Goal: Task Accomplishment & Management: Use online tool/utility

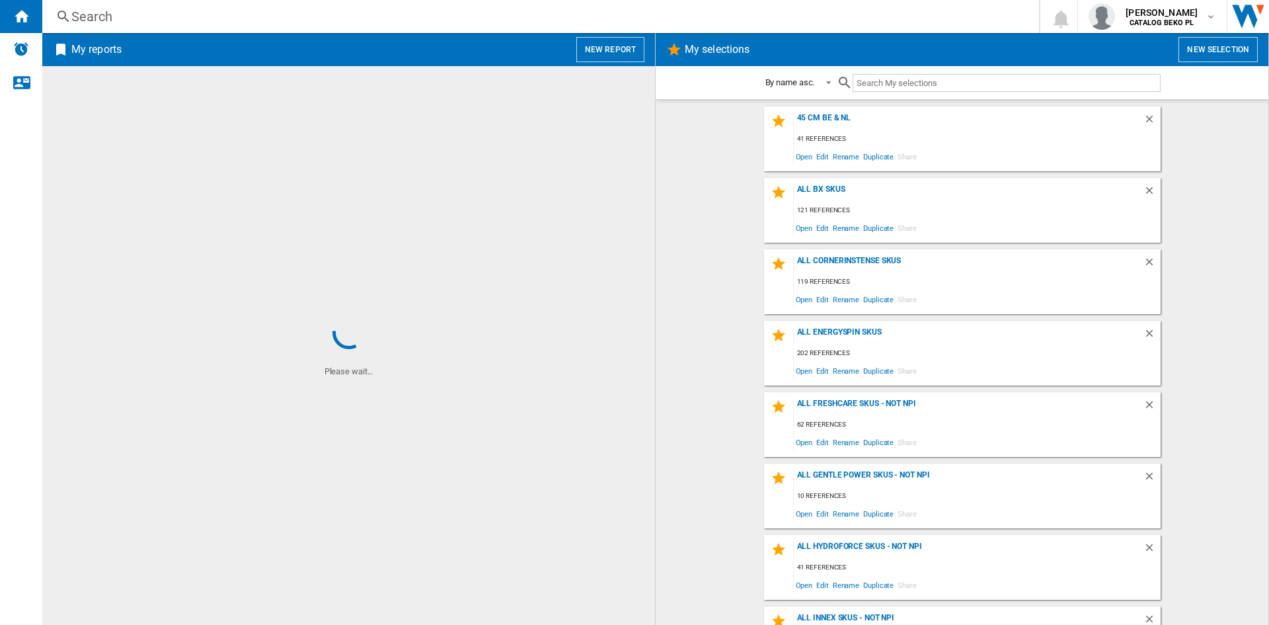
click at [590, 47] on button "New report" at bounding box center [610, 49] width 68 height 25
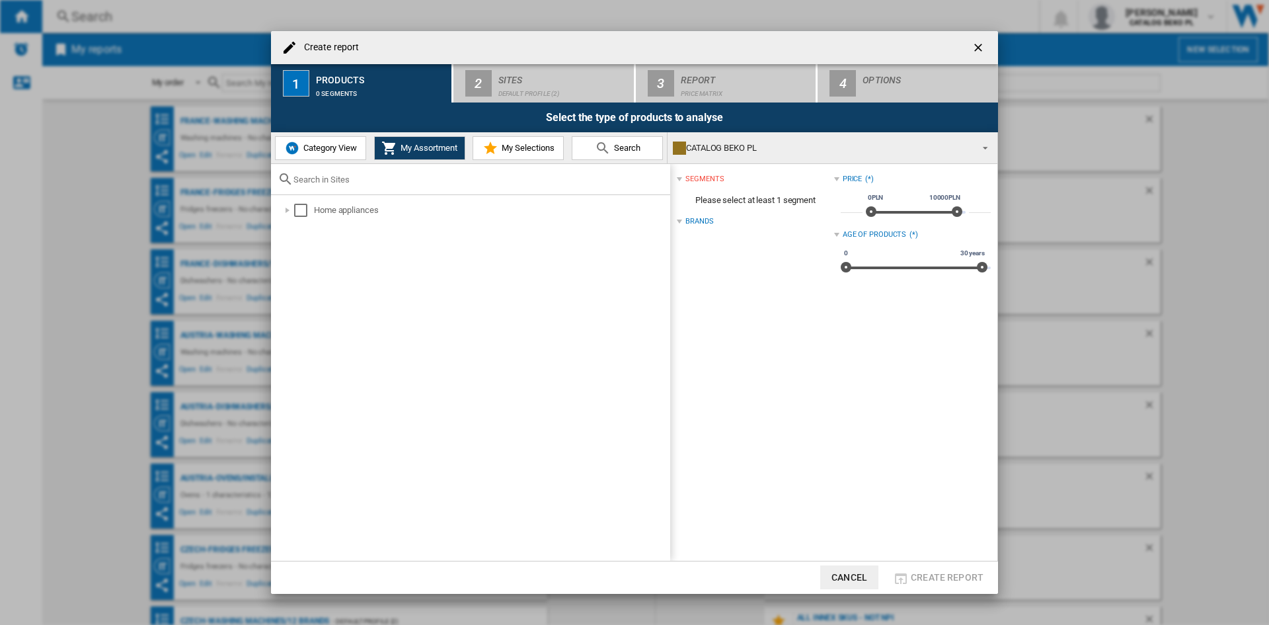
click at [321, 150] on span "Category View" at bounding box center [328, 148] width 57 height 10
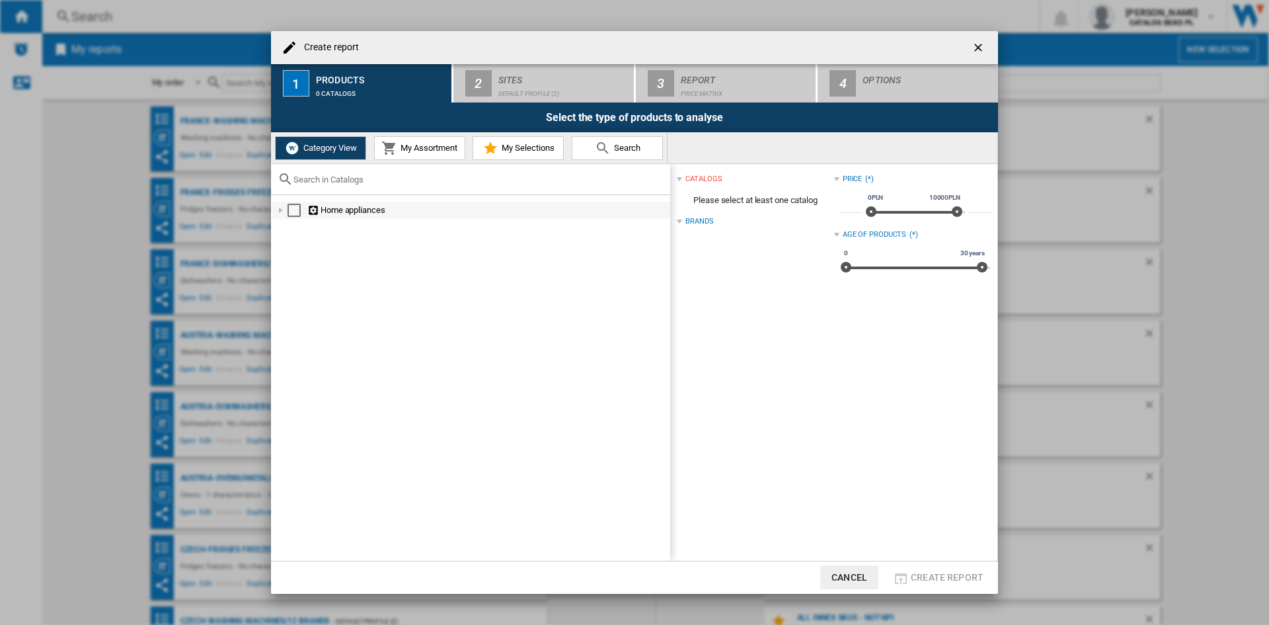
click at [284, 214] on div at bounding box center [280, 210] width 13 height 13
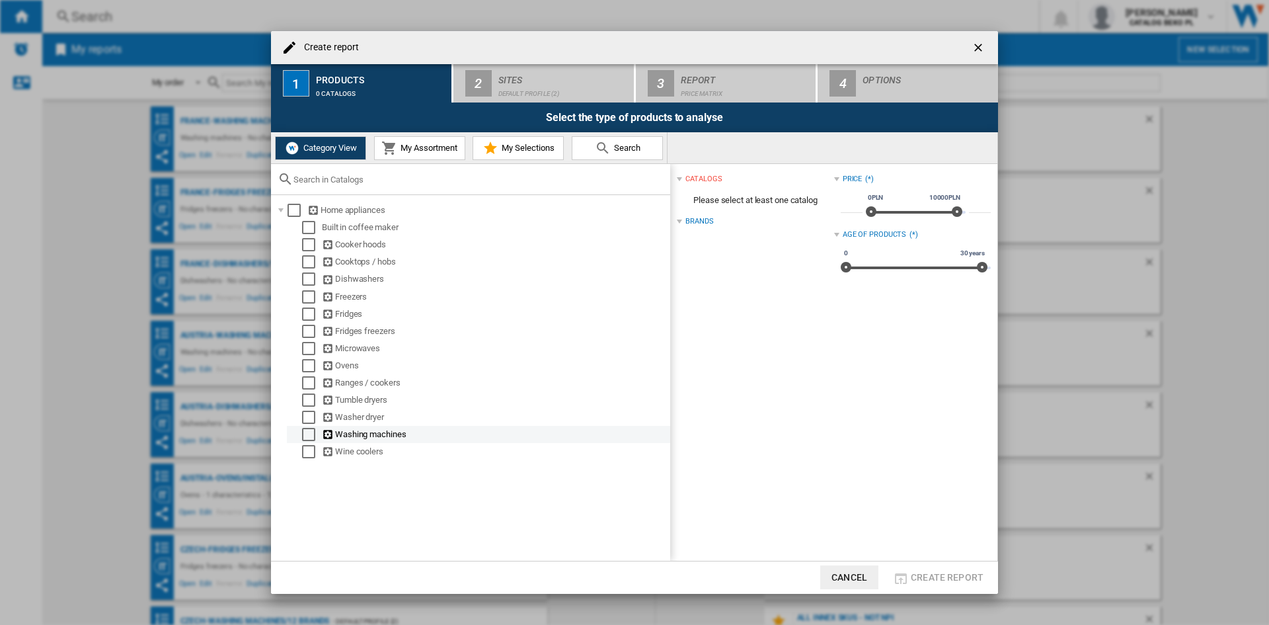
click at [308, 434] on div "Select" at bounding box center [308, 434] width 13 height 13
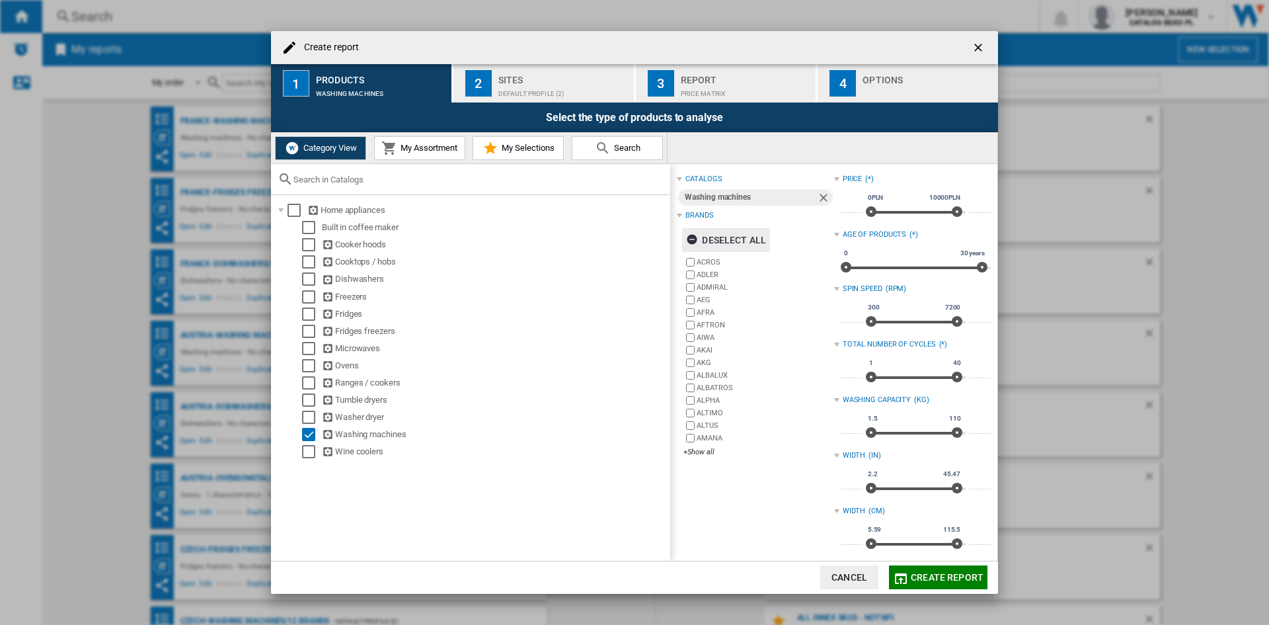
click at [738, 236] on div "Deselect all" at bounding box center [726, 240] width 80 height 24
click at [699, 456] on div "+Show all" at bounding box center [758, 452] width 150 height 10
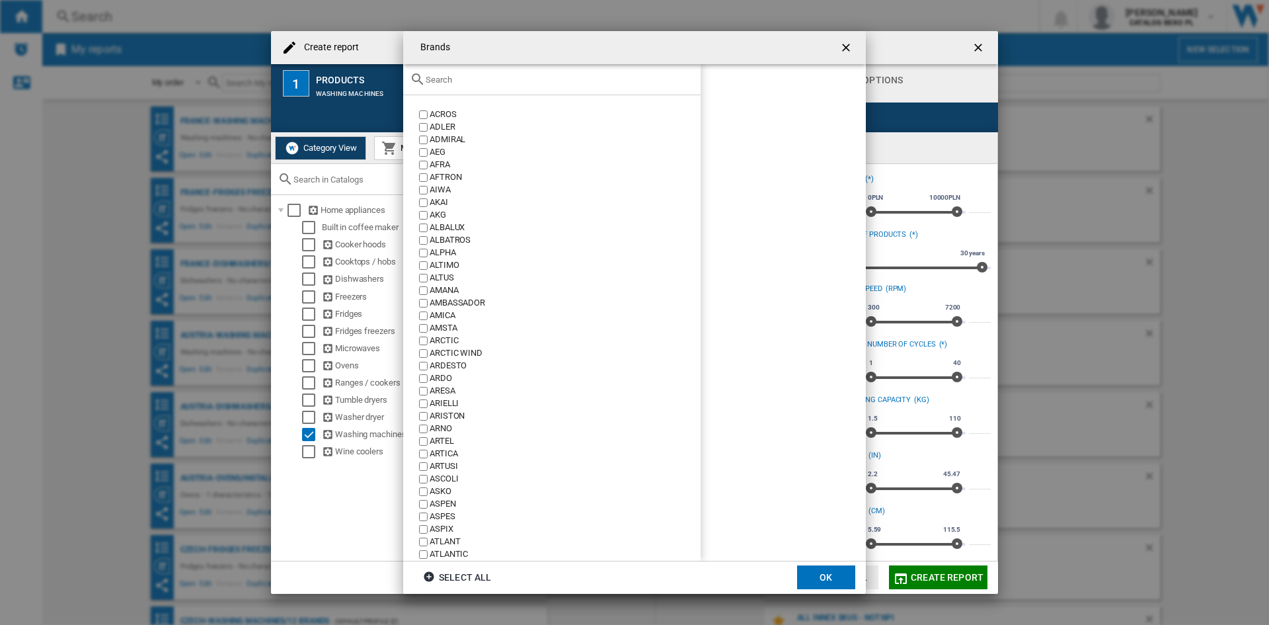
click at [506, 85] on div at bounding box center [551, 79] width 297 height 31
click at [510, 82] on input "text" at bounding box center [560, 80] width 268 height 10
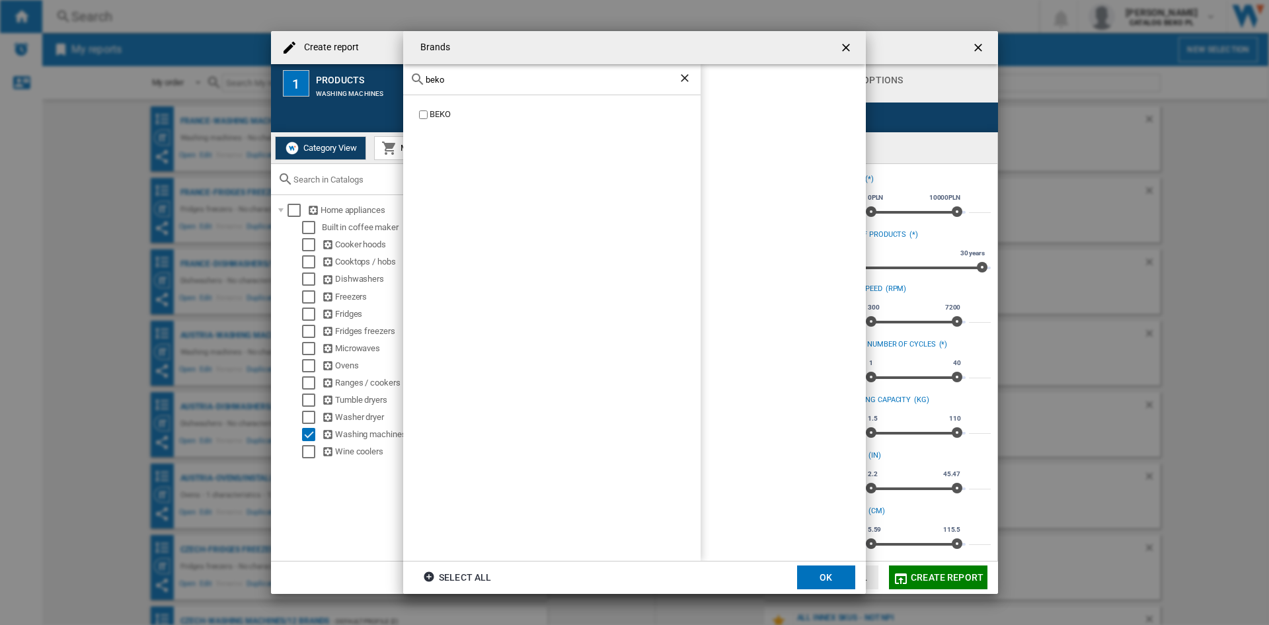
click at [449, 113] on div "BEKO" at bounding box center [565, 114] width 271 height 13
click at [491, 75] on input "beko" at bounding box center [552, 80] width 252 height 10
type input "whir"
click at [445, 111] on div "WHIRLPOOL" at bounding box center [565, 114] width 271 height 13
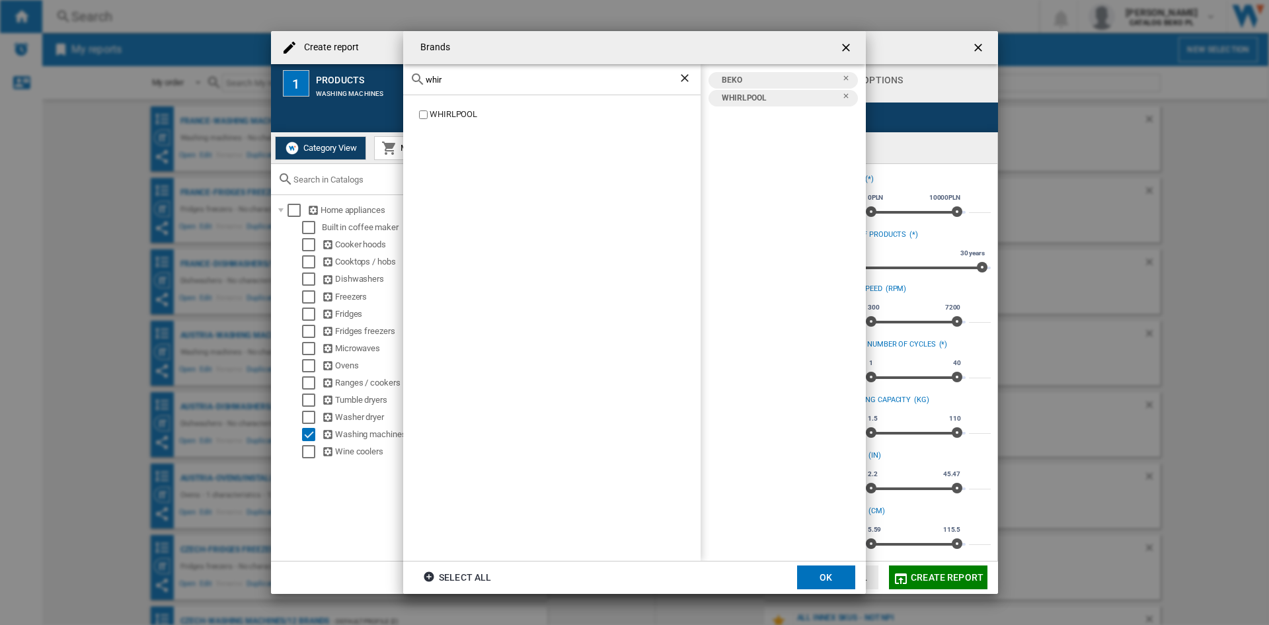
click at [457, 78] on input "whir" at bounding box center [552, 80] width 252 height 10
click at [440, 108] on div "BOSCH" at bounding box center [551, 327] width 297 height 465
click at [438, 112] on div "BOSCH" at bounding box center [565, 114] width 271 height 13
click at [462, 77] on input "bos" at bounding box center [552, 80] width 252 height 10
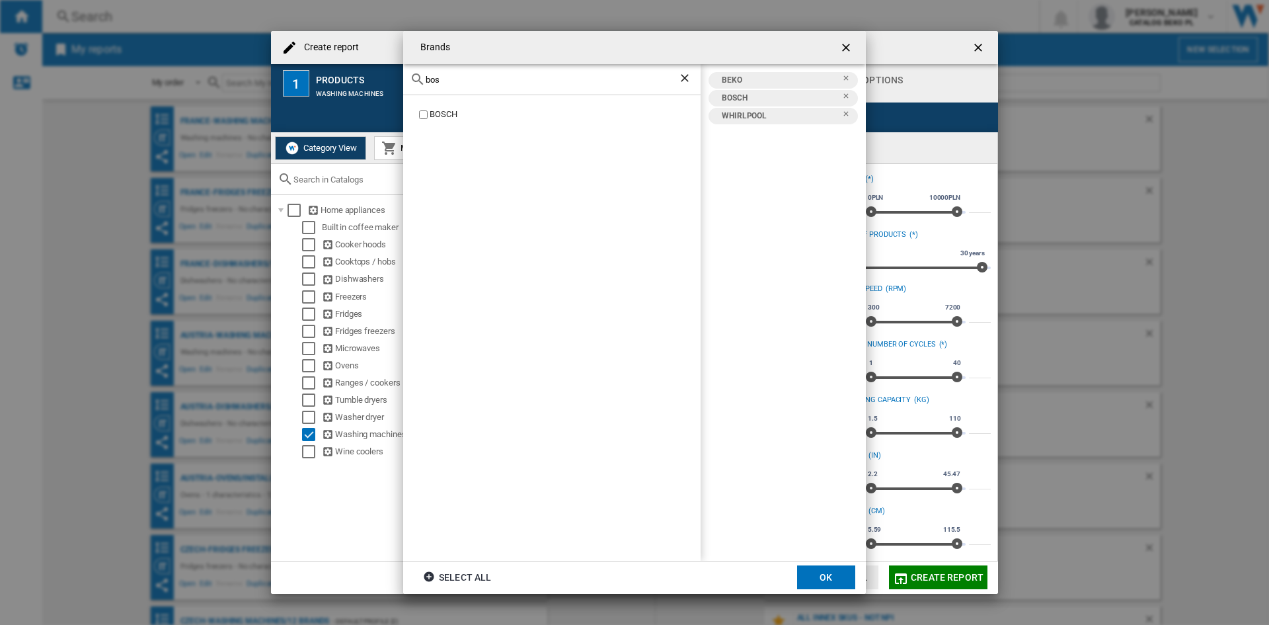
click at [462, 77] on input "bos" at bounding box center [552, 80] width 252 height 10
type input "b"
click at [430, 120] on div "HAIER" at bounding box center [565, 114] width 271 height 13
click at [465, 75] on input "haier" at bounding box center [552, 80] width 252 height 10
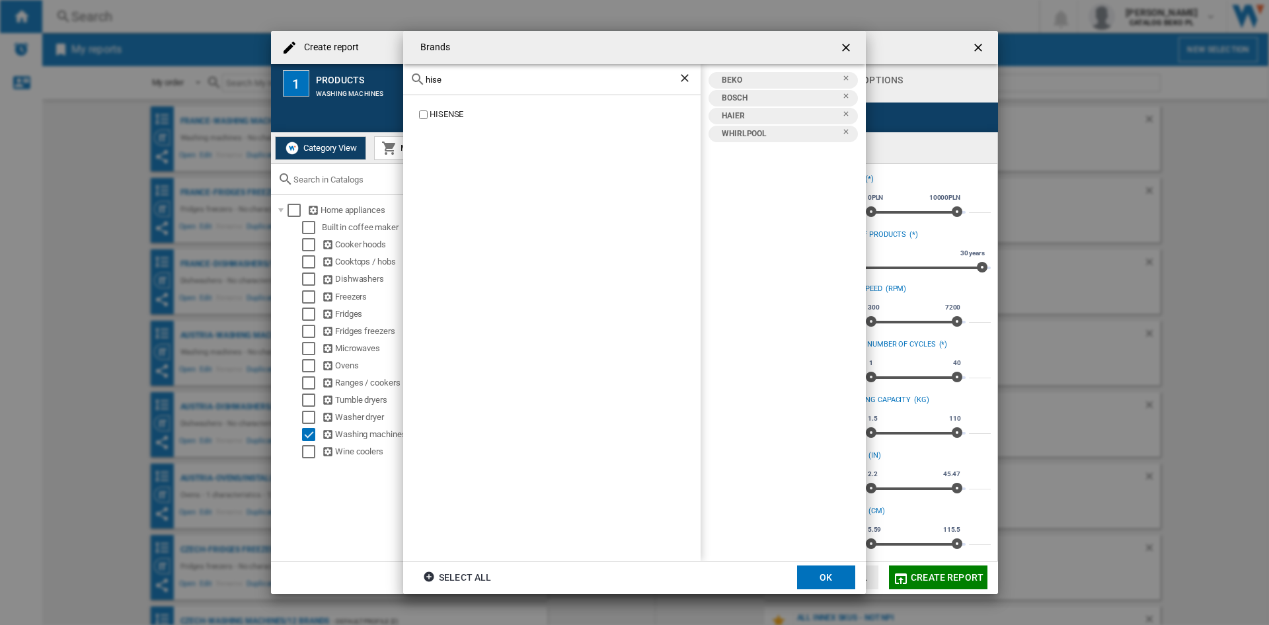
type input "hise"
click at [442, 109] on div "HISENSE" at bounding box center [565, 114] width 271 height 13
click at [457, 81] on input "hise" at bounding box center [552, 80] width 252 height 10
click at [453, 109] on div "SAMSUNG" at bounding box center [565, 114] width 271 height 13
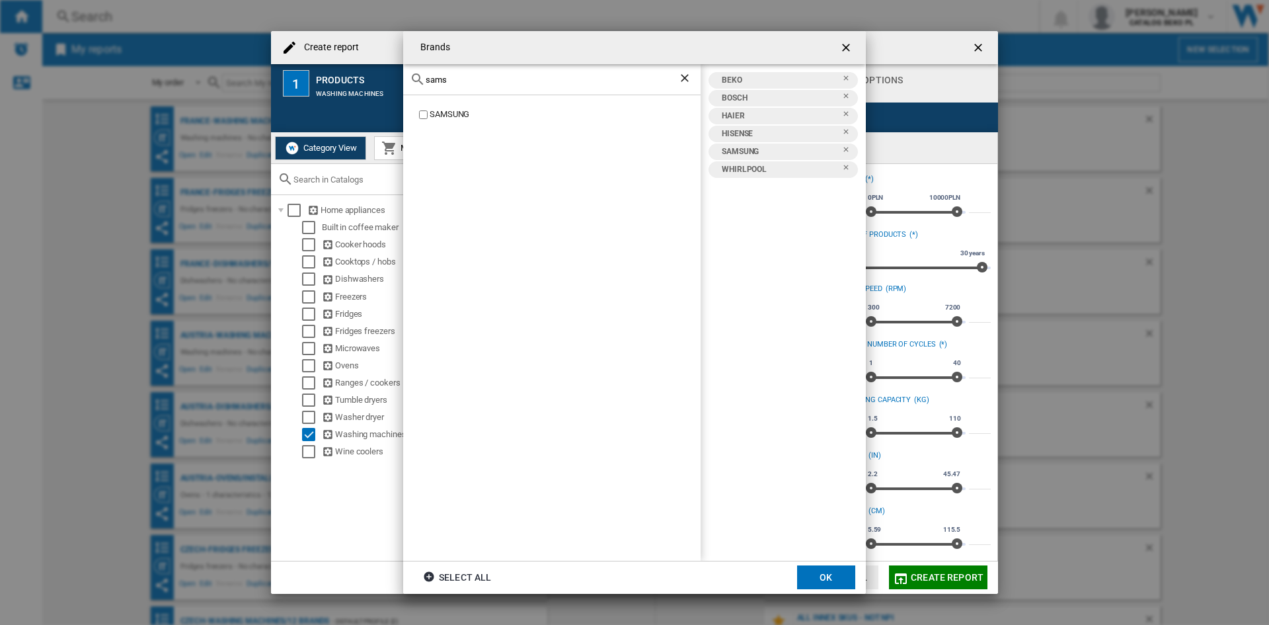
click at [469, 79] on input "sams" at bounding box center [552, 80] width 252 height 10
type input "aeg"
click at [443, 111] on div "AEG" at bounding box center [565, 114] width 271 height 13
click at [455, 80] on input "aeg" at bounding box center [552, 80] width 252 height 10
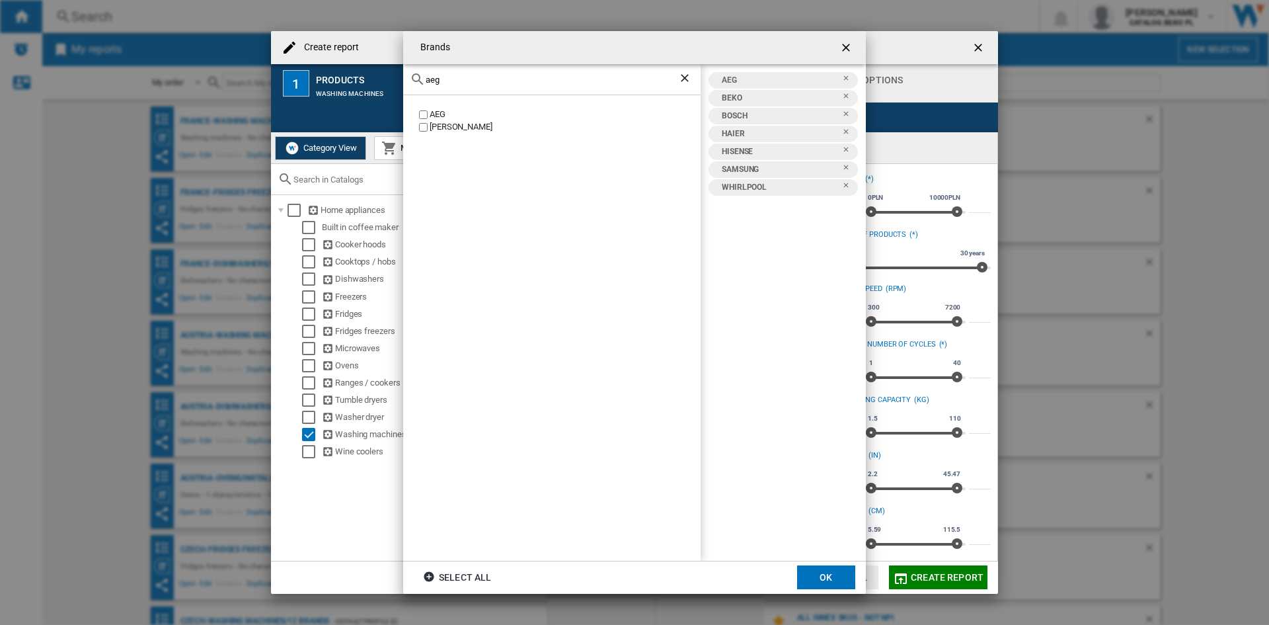
click at [455, 80] on input "aeg" at bounding box center [552, 80] width 252 height 10
type input "siem"
click at [463, 117] on div "SIEMENS" at bounding box center [565, 114] width 271 height 13
click at [825, 570] on button "OK" at bounding box center [826, 577] width 58 height 24
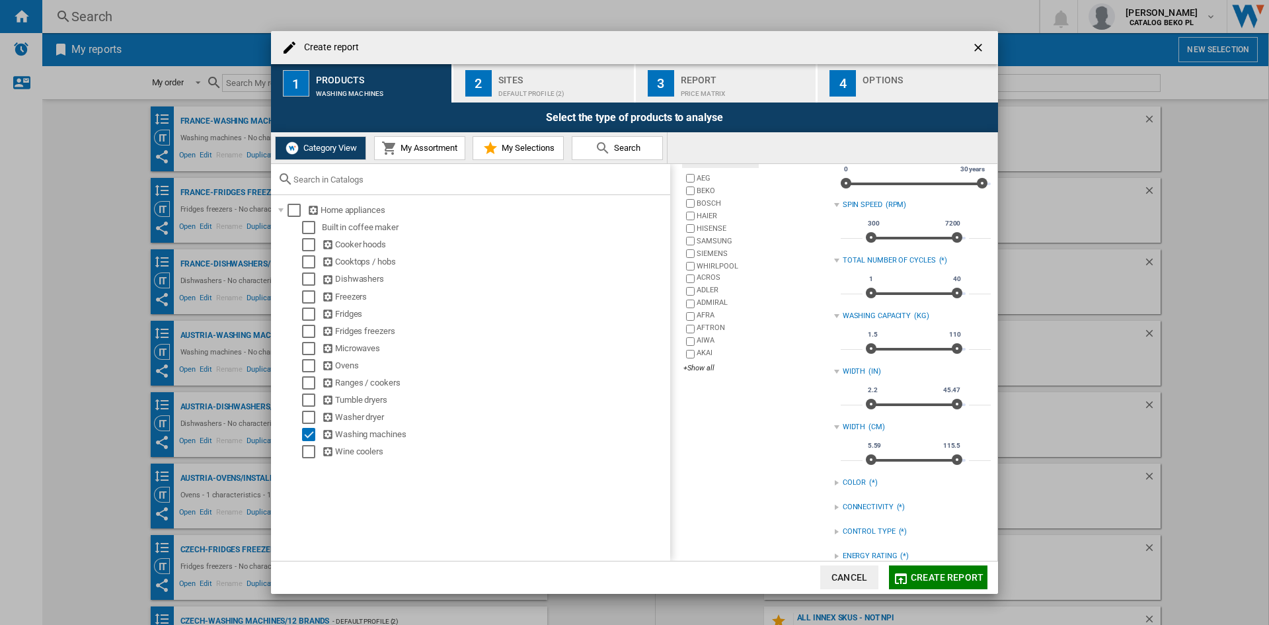
scroll to position [132, 0]
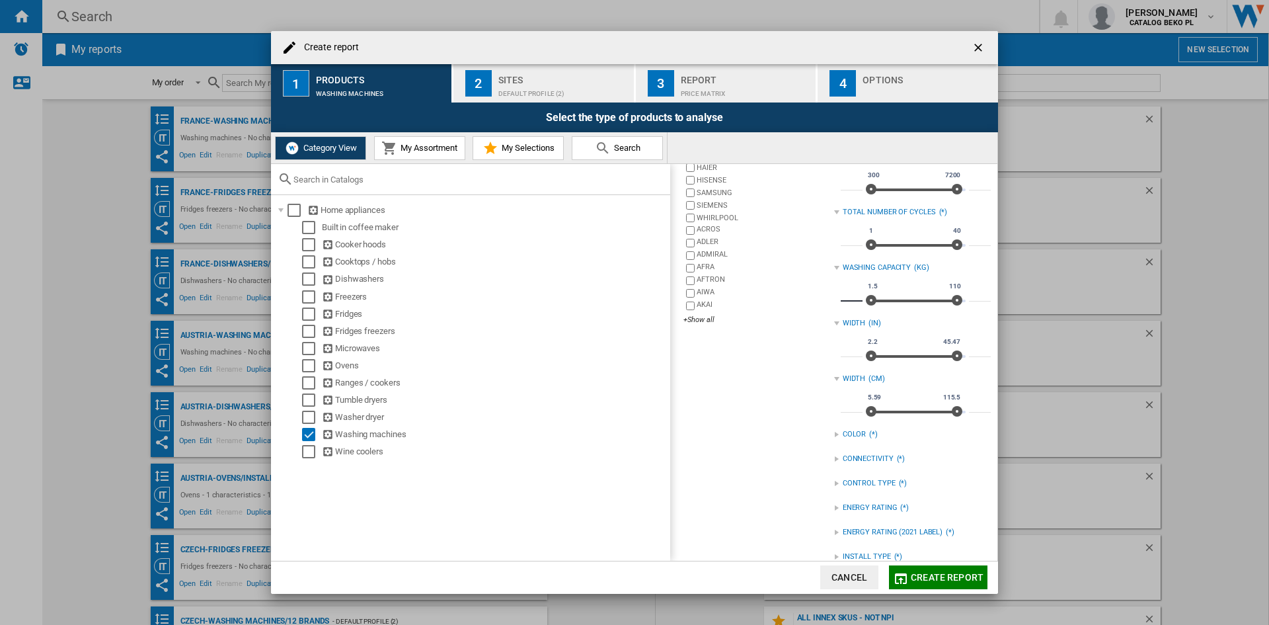
click at [844, 293] on input "***" at bounding box center [852, 294] width 22 height 13
type input "*"
click at [972, 297] on input "***" at bounding box center [980, 294] width 22 height 13
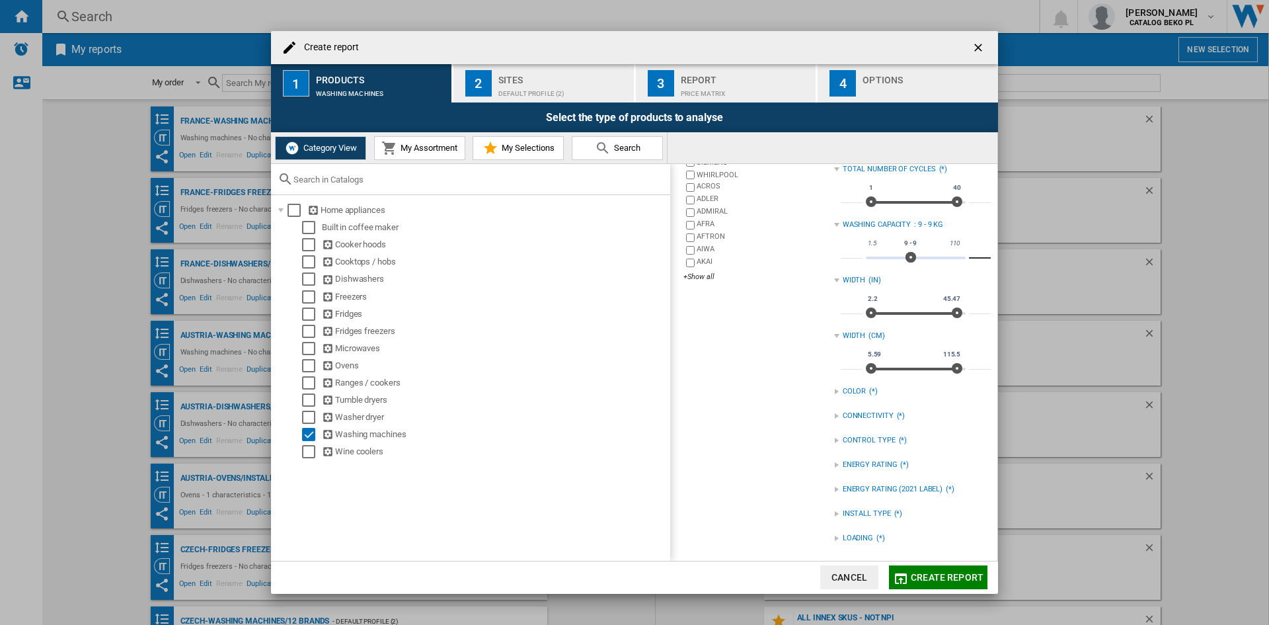
type input "*"
click at [830, 512] on div "catalogs Washing machines Brands Select all AEG BEKO BOSCH HAIER HISENSE SAMSUN…" at bounding box center [755, 274] width 157 height 559
click at [835, 514] on div at bounding box center [836, 513] width 5 height 5
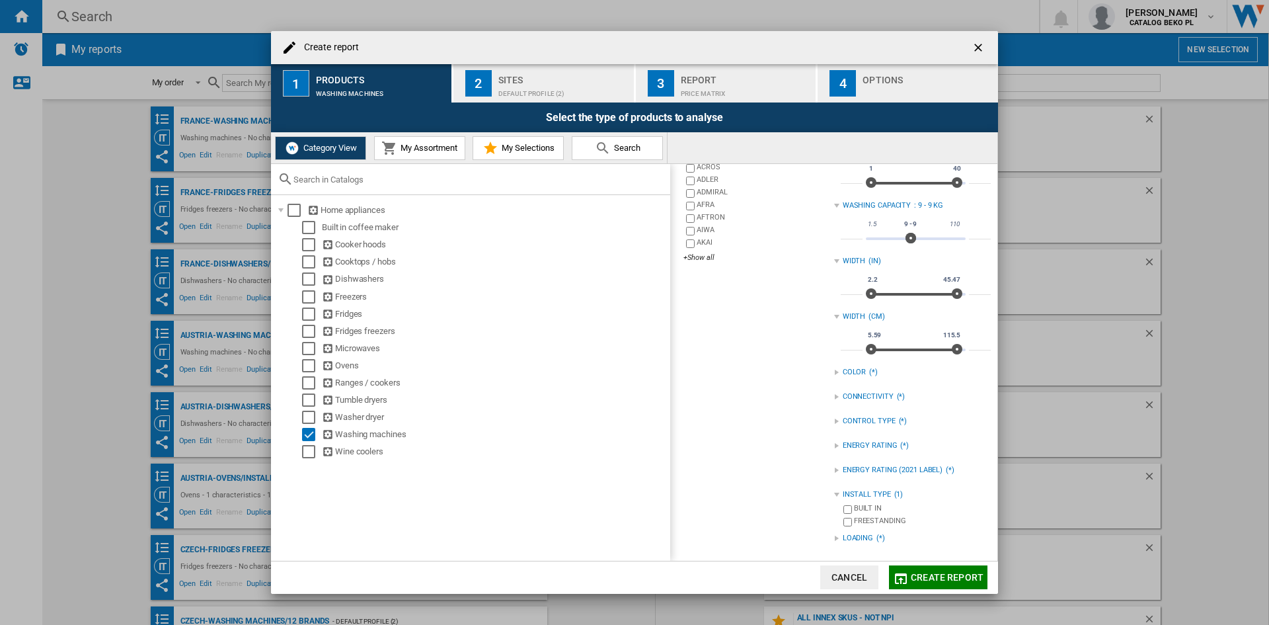
click at [834, 537] on div at bounding box center [836, 537] width 5 height 5
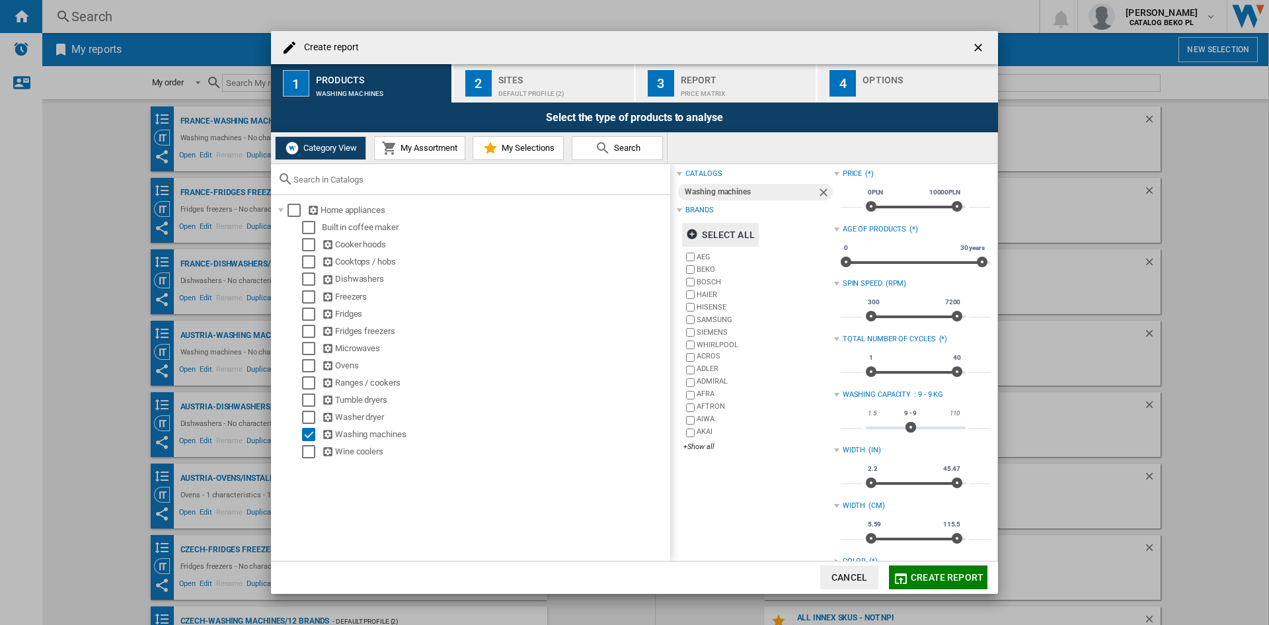
scroll to position [0, 0]
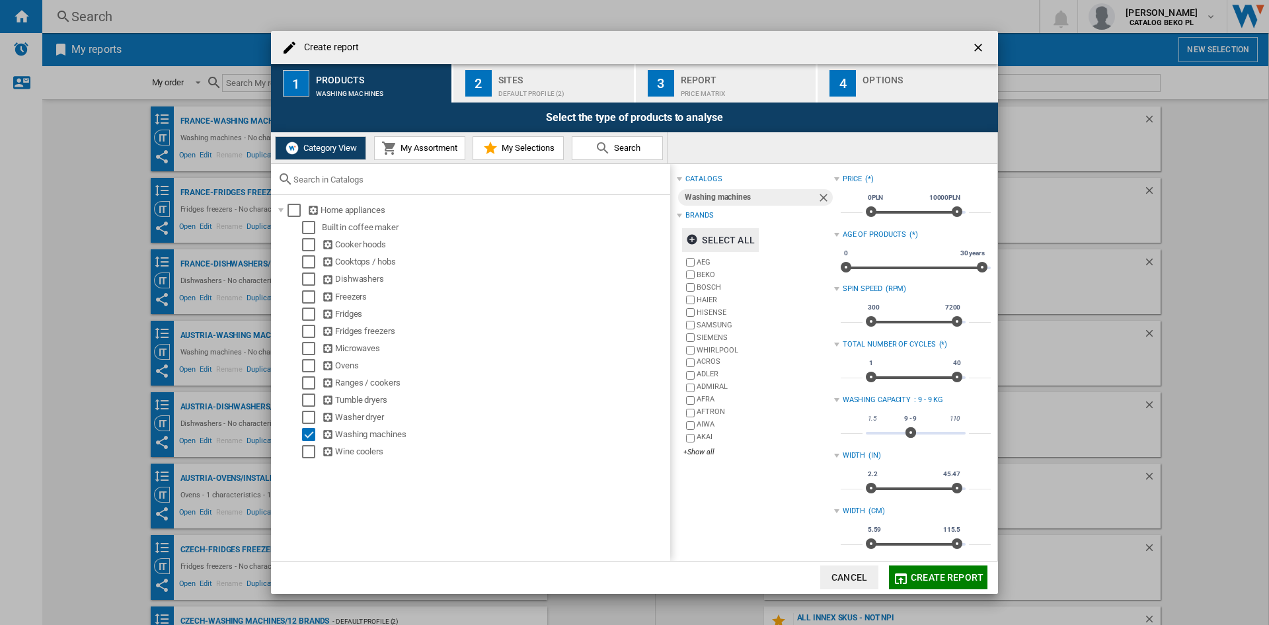
click at [537, 75] on div "Sites" at bounding box center [563, 76] width 130 height 14
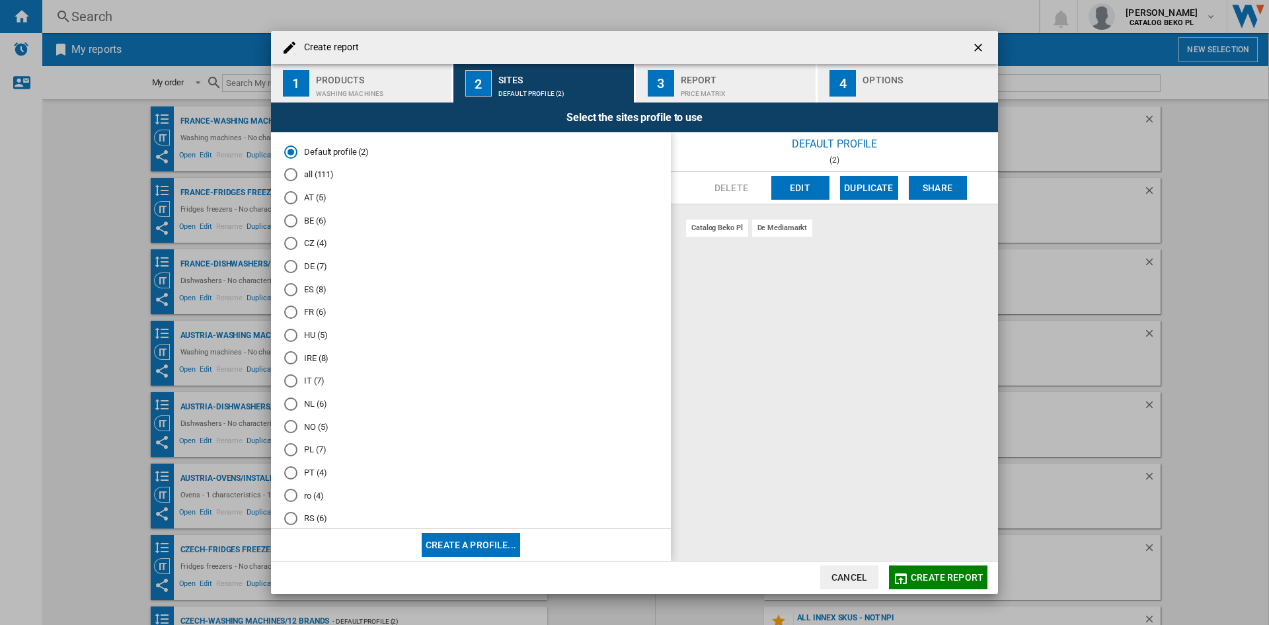
click at [308, 219] on md-radio-button "BE (6)" at bounding box center [470, 220] width 373 height 13
click at [924, 75] on div "Options" at bounding box center [928, 76] width 130 height 14
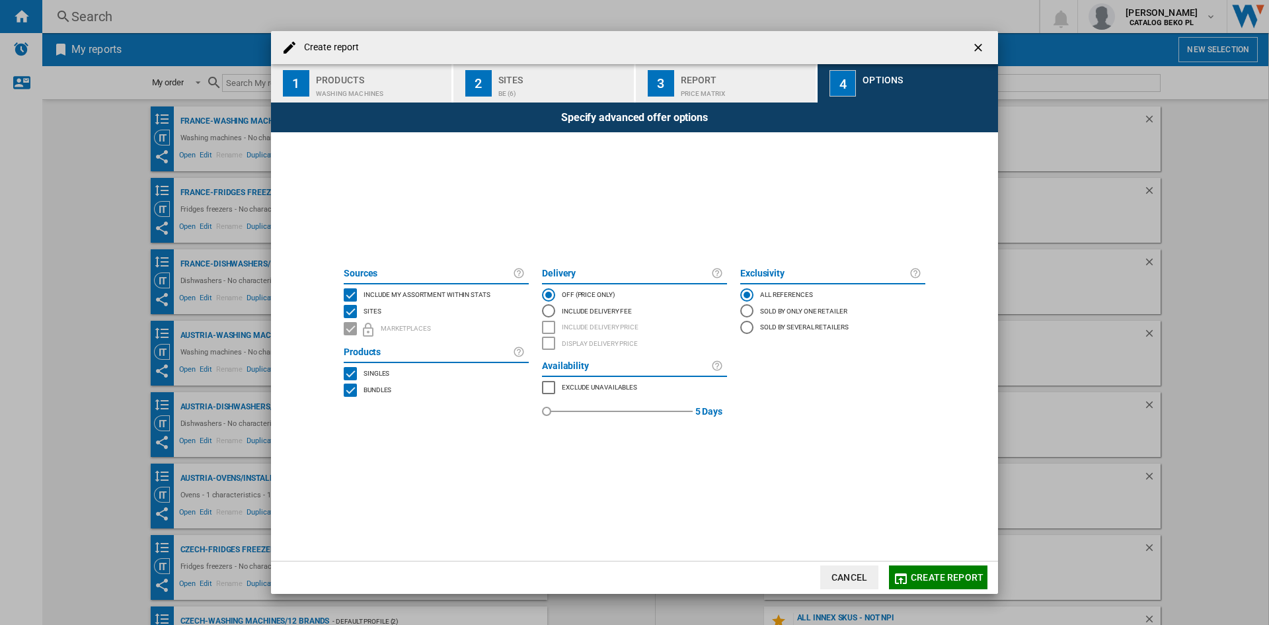
click at [445, 293] on span "Include my assortment within stats" at bounding box center [427, 293] width 127 height 9
click at [945, 578] on span "Create report" at bounding box center [947, 577] width 73 height 11
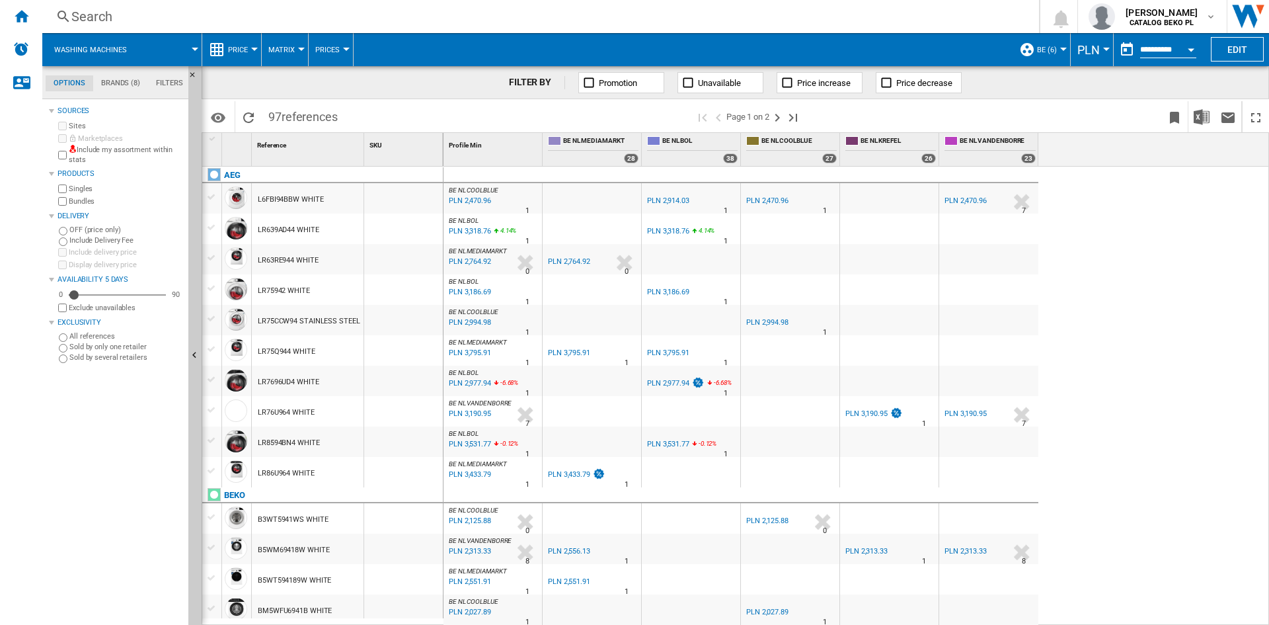
click at [1093, 44] on span "PLN" at bounding box center [1088, 50] width 22 height 14
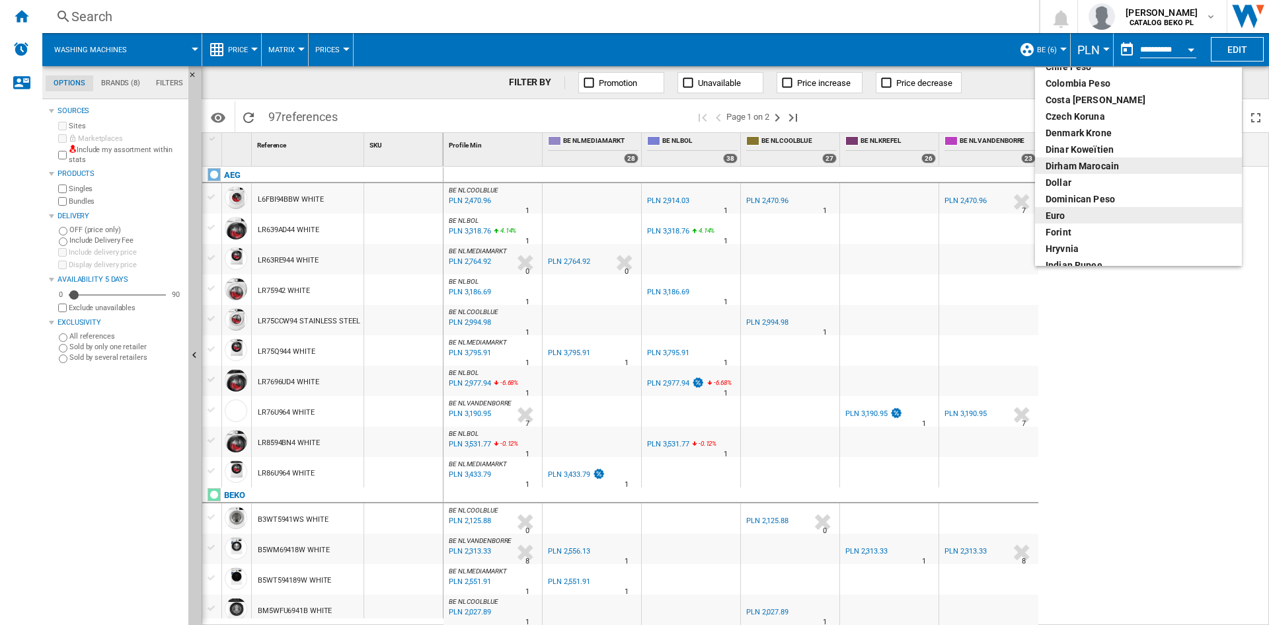
scroll to position [132, 0]
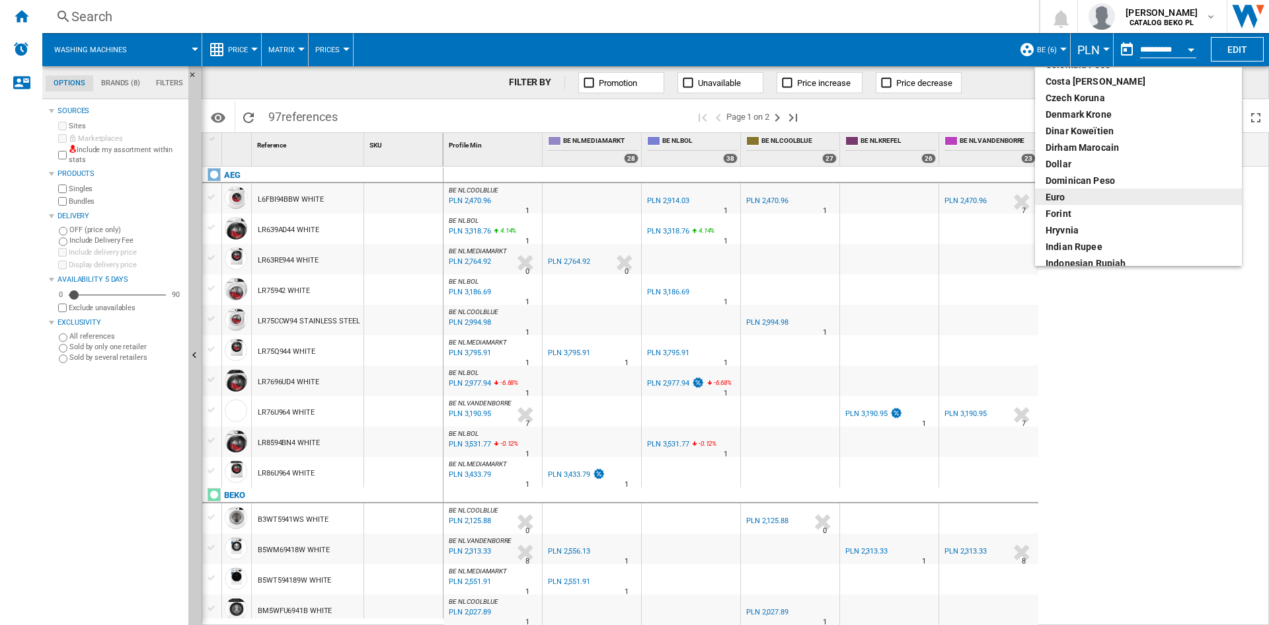
click at [1057, 198] on div "euro" at bounding box center [1139, 196] width 186 height 13
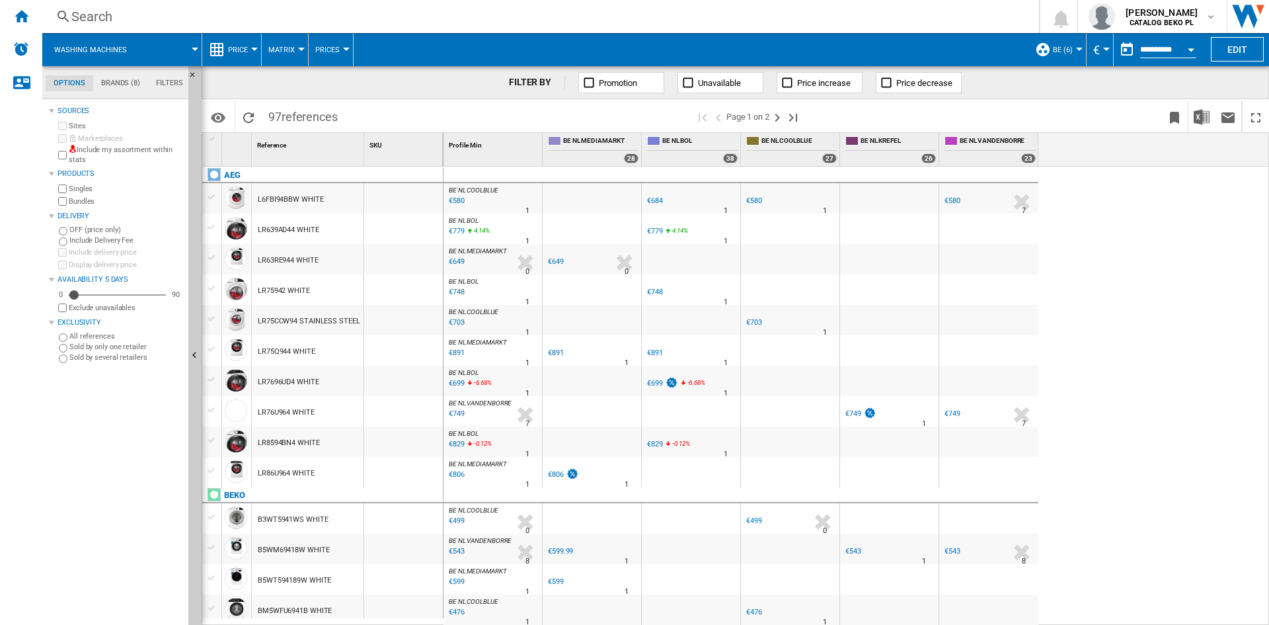
click at [237, 50] on span "Price" at bounding box center [238, 50] width 20 height 9
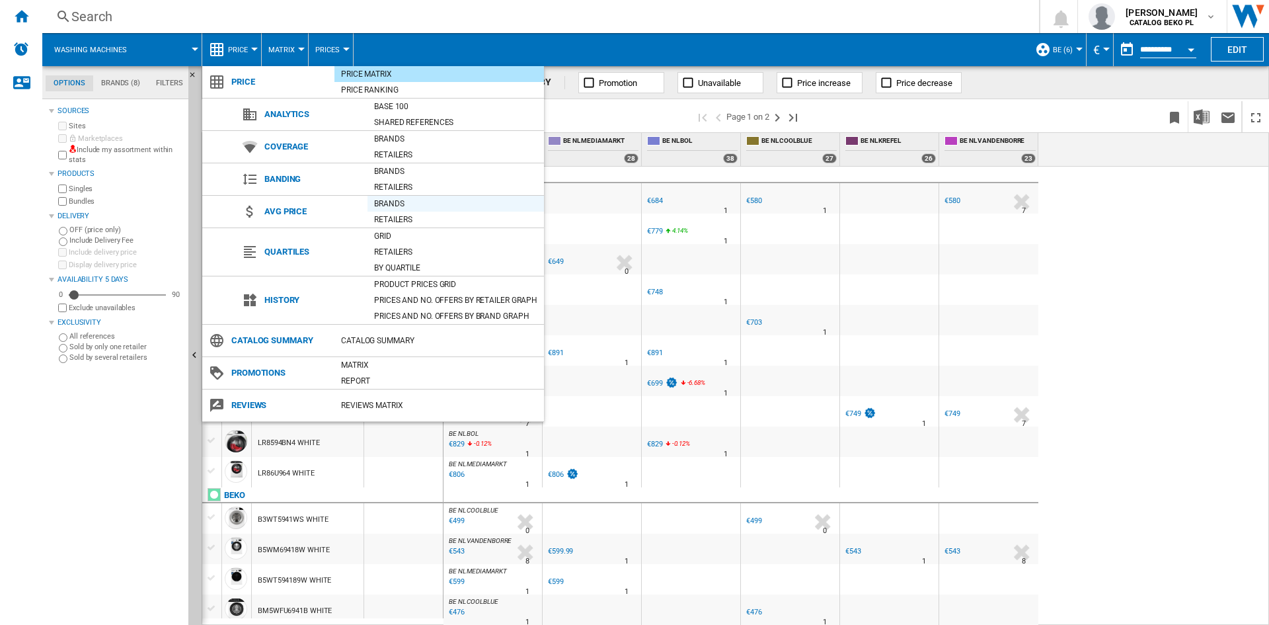
click at [393, 207] on div "Brands" at bounding box center [455, 203] width 176 height 13
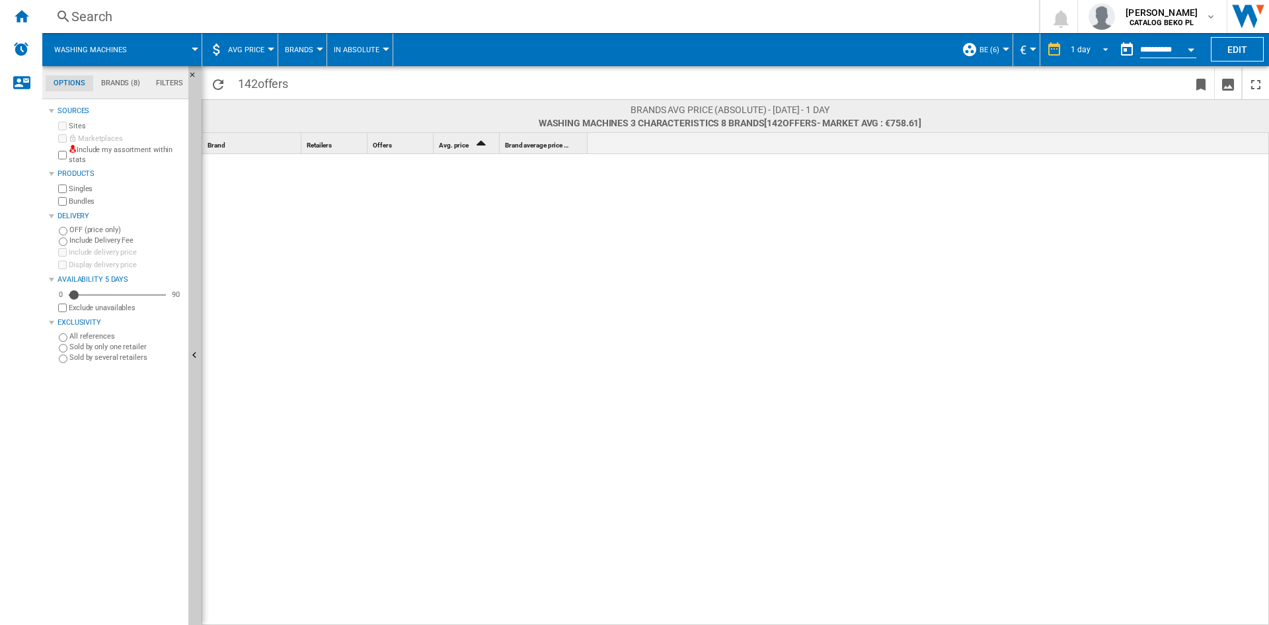
click at [1084, 52] on div "1 day" at bounding box center [1081, 49] width 20 height 9
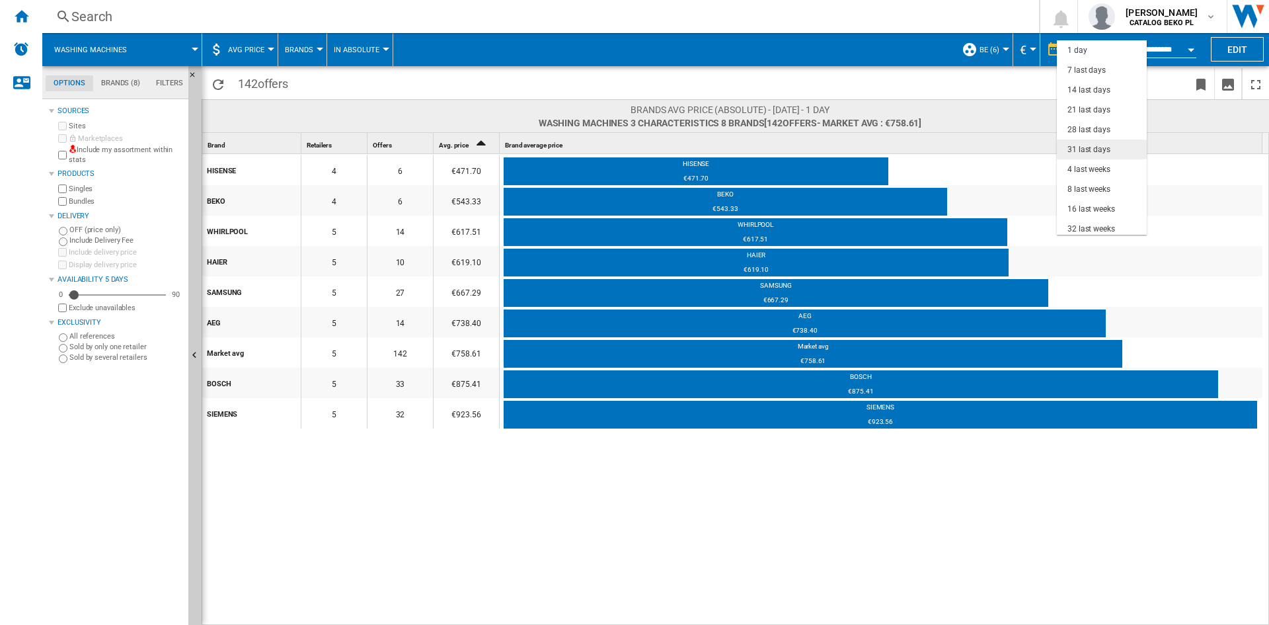
click at [1091, 155] on div "31 last days" at bounding box center [1088, 149] width 43 height 11
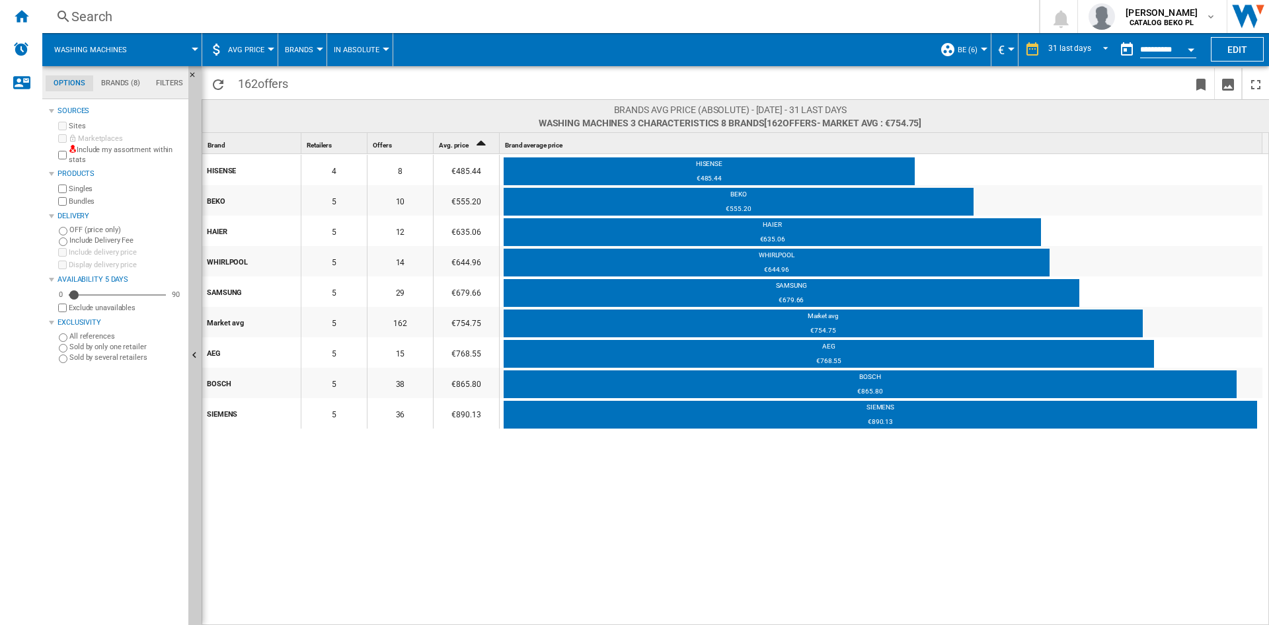
click at [1194, 49] on div "Open calendar" at bounding box center [1191, 49] width 7 height 3
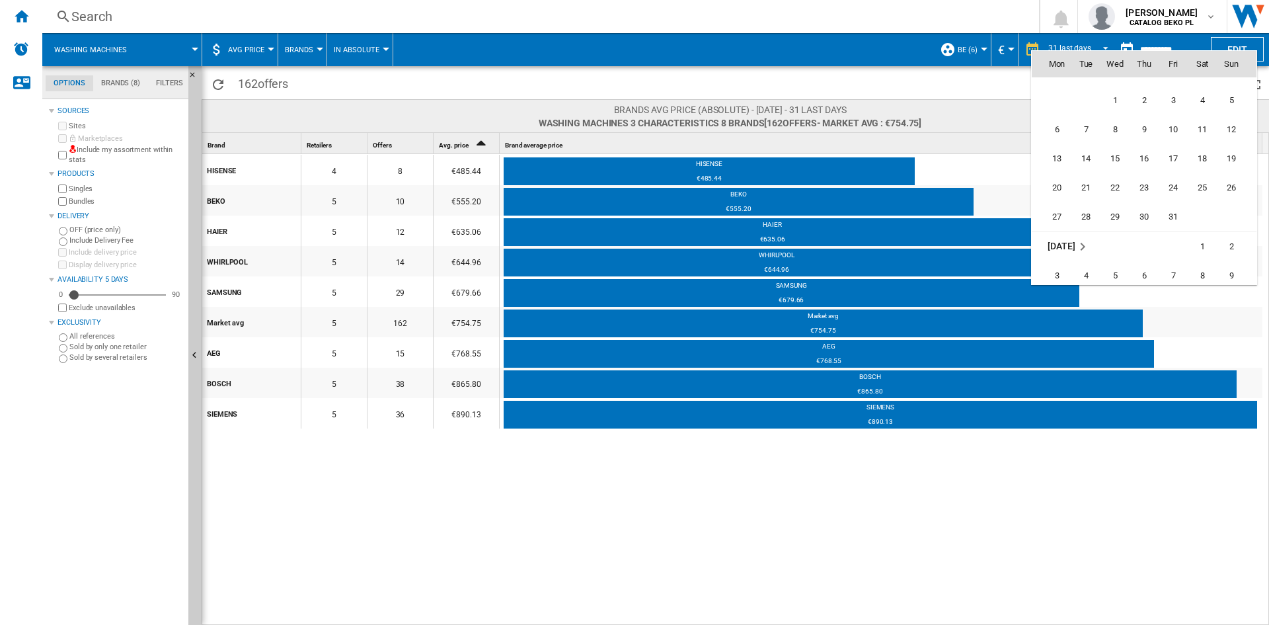
scroll to position [4918, 0]
click at [1174, 225] on span "31" at bounding box center [1173, 225] width 26 height 26
type input "**********"
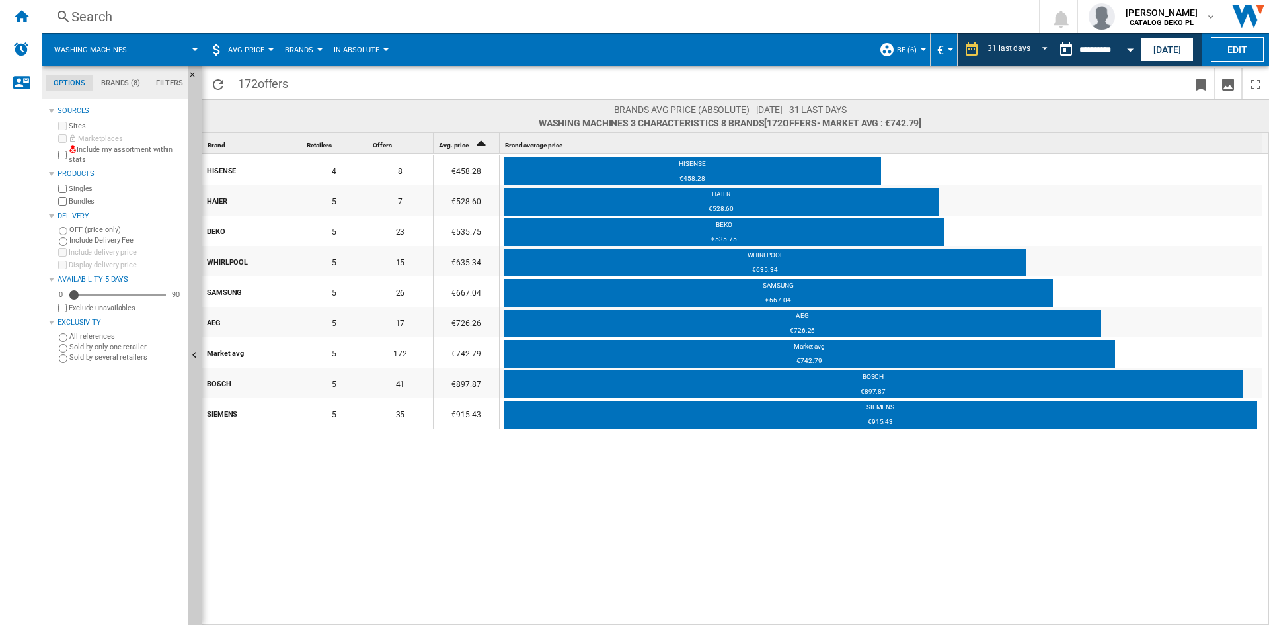
click at [1132, 56] on button "Open calendar" at bounding box center [1130, 48] width 24 height 24
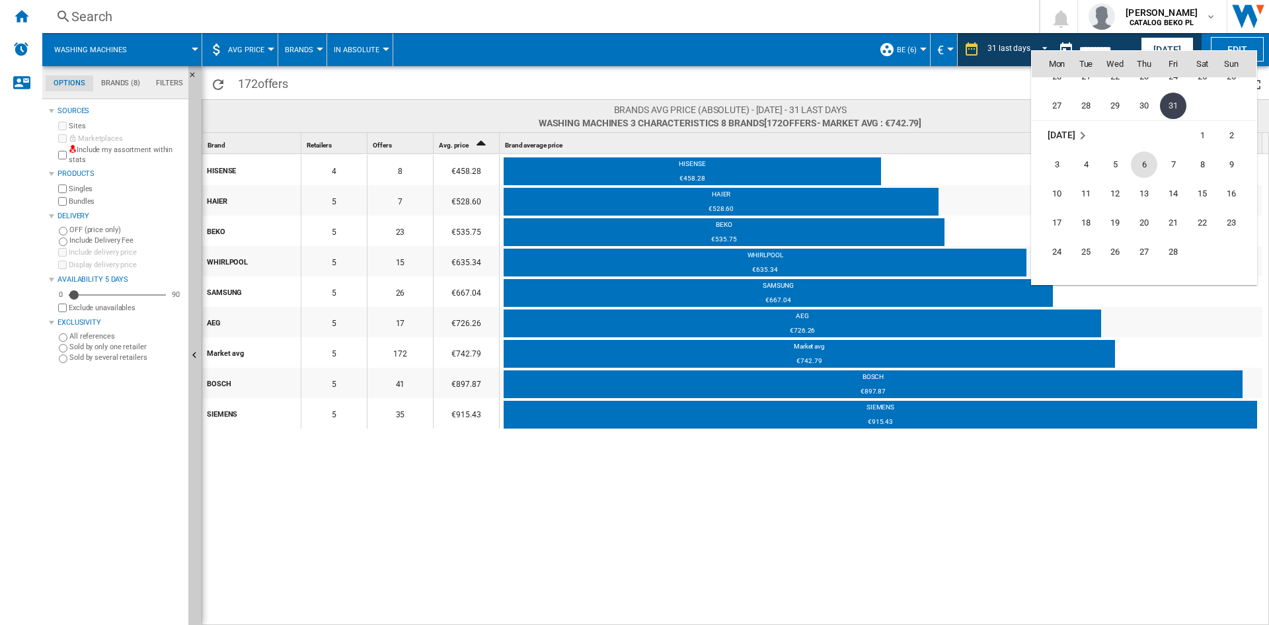
scroll to position [5103, 0]
click at [1178, 180] on span "28" at bounding box center [1173, 186] width 26 height 26
type input "**********"
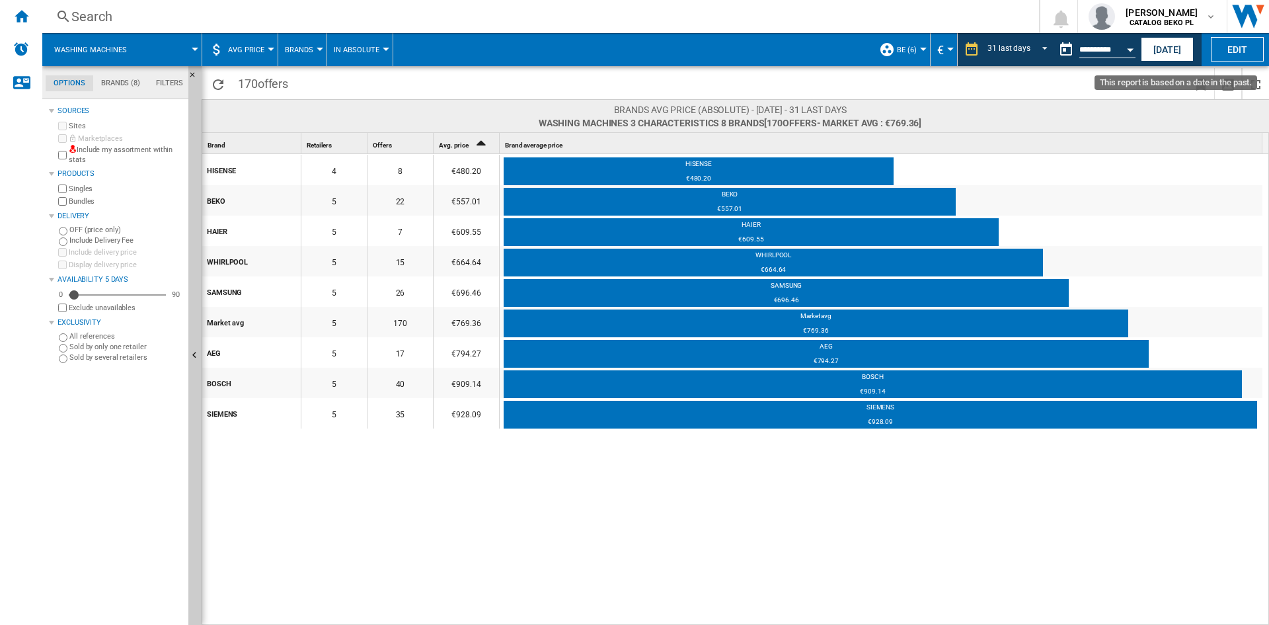
click at [1133, 48] on div "Open calendar" at bounding box center [1130, 49] width 7 height 3
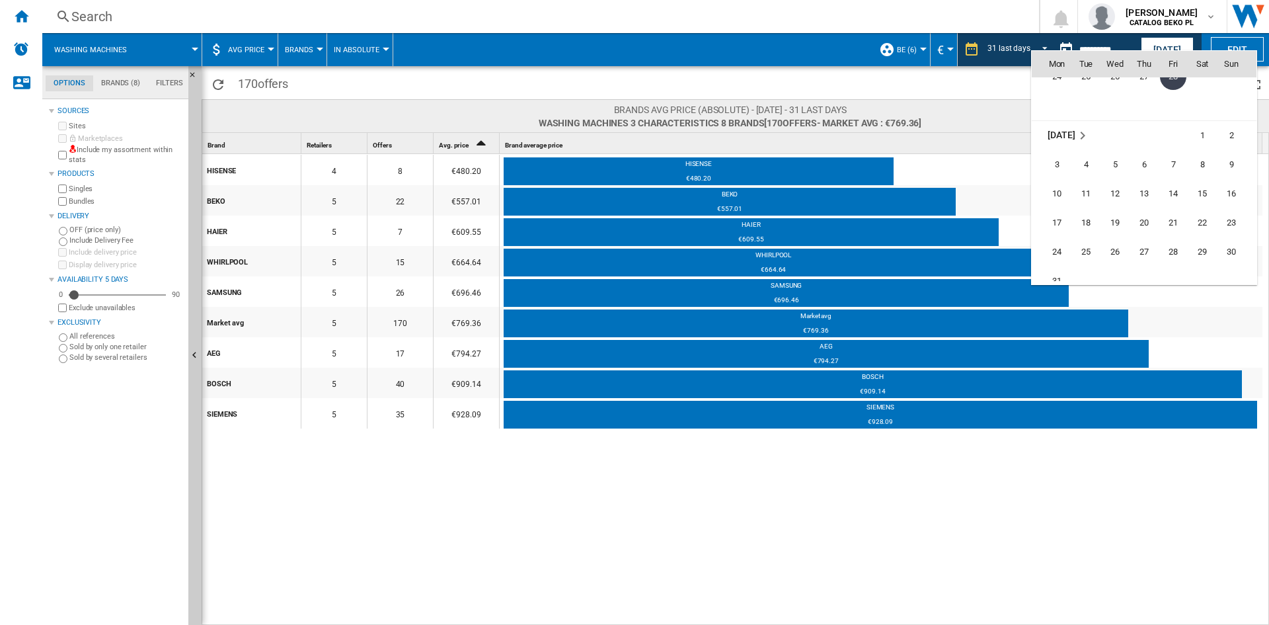
scroll to position [5278, 0]
click at [1059, 210] on span "31" at bounding box center [1057, 215] width 26 height 26
type input "**********"
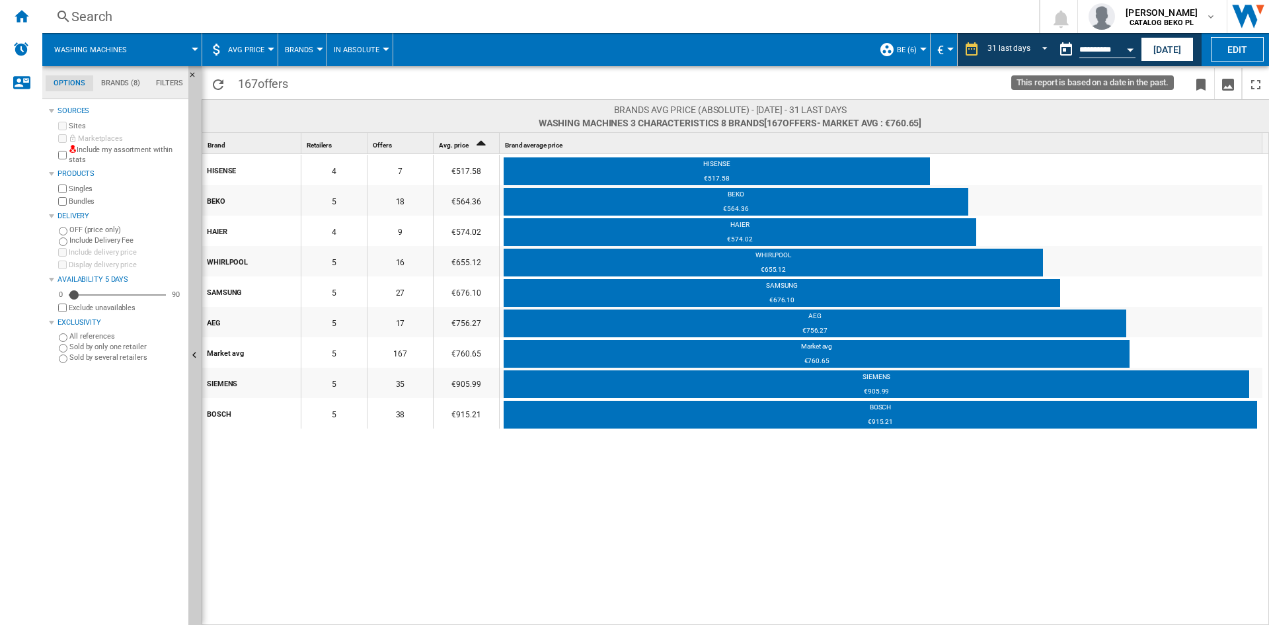
click at [1126, 50] on button "Open calendar" at bounding box center [1130, 48] width 24 height 24
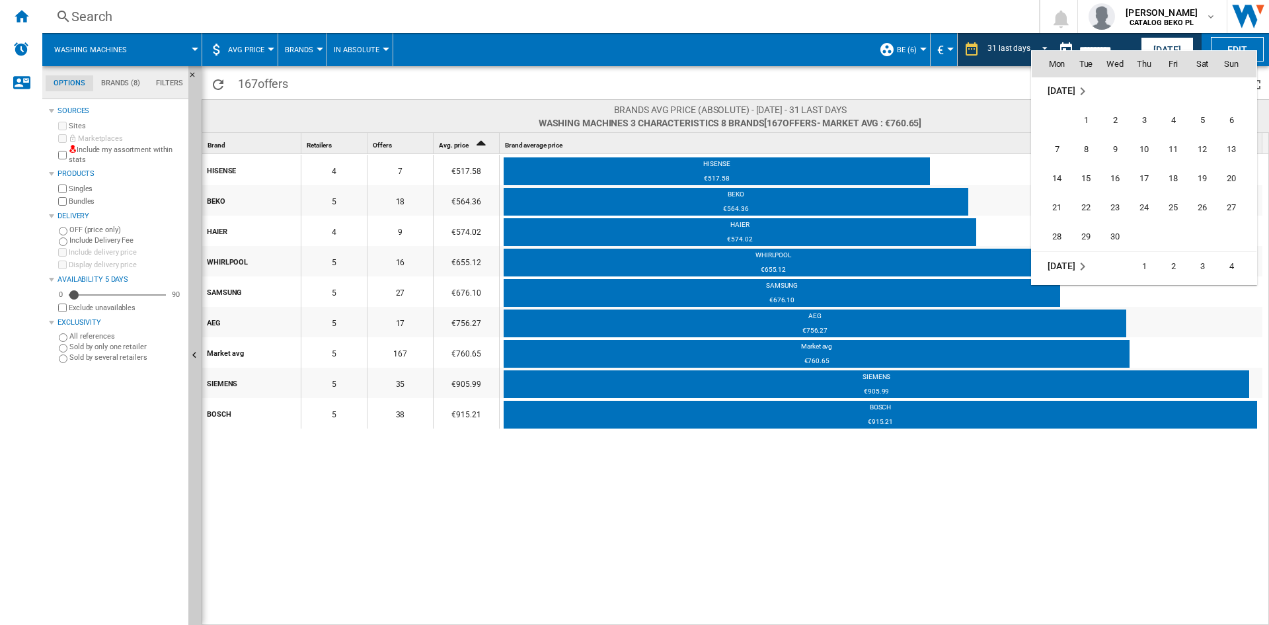
scroll to position [5453, 0]
click at [1106, 217] on span "30" at bounding box center [1115, 215] width 26 height 26
type input "**********"
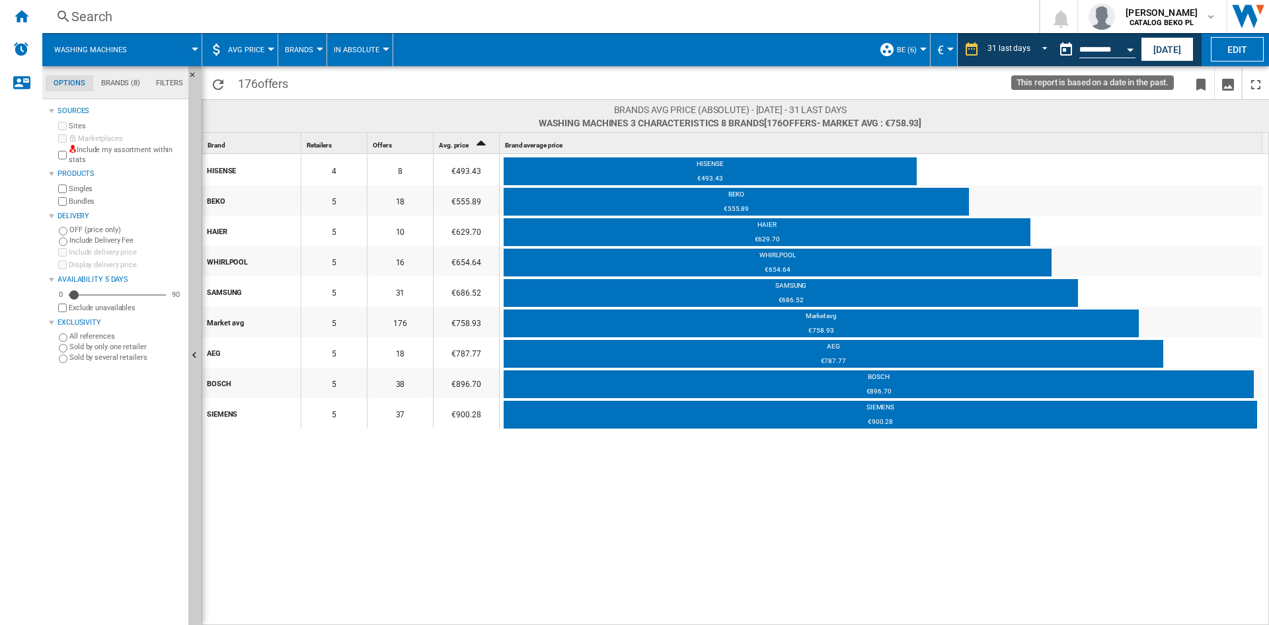
click at [1126, 53] on button "Open calendar" at bounding box center [1130, 48] width 24 height 24
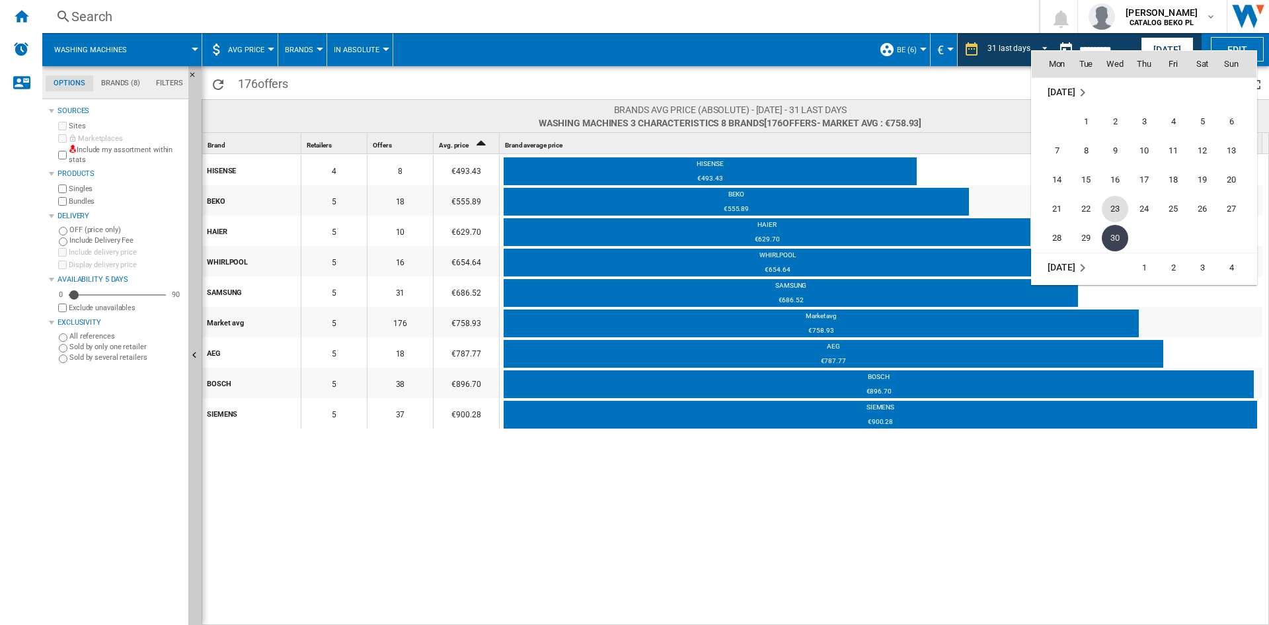
scroll to position [5628, 0]
click at [1191, 185] on span "31" at bounding box center [1202, 186] width 26 height 26
type input "**********"
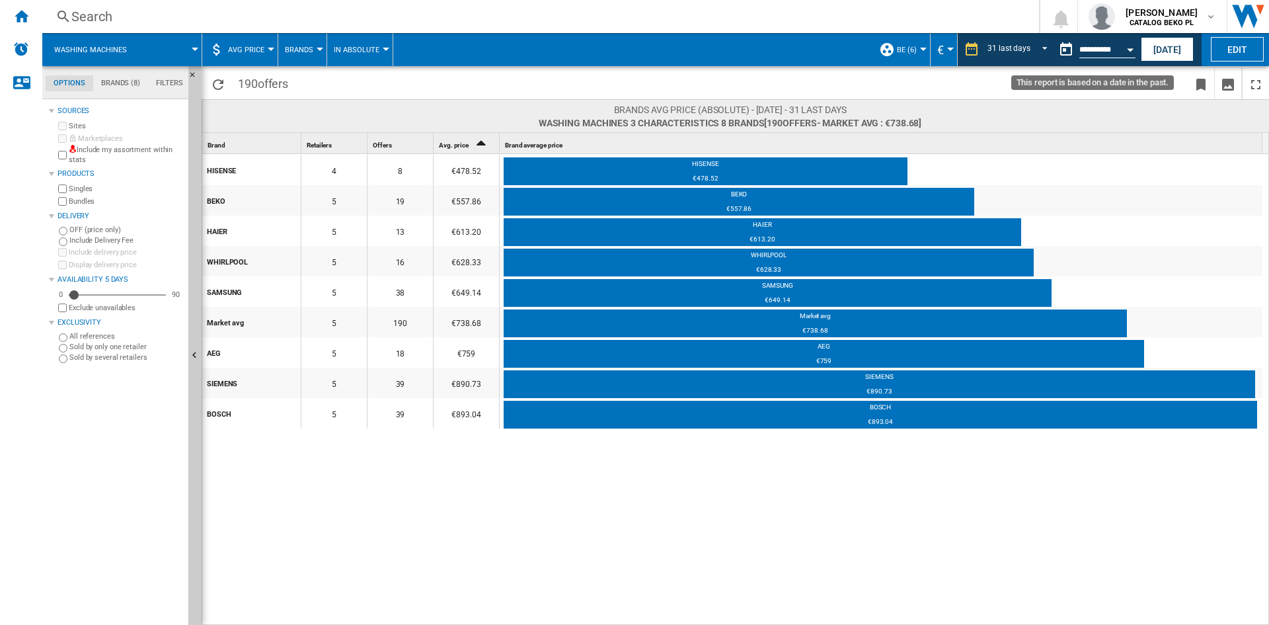
click at [1130, 53] on button "Open calendar" at bounding box center [1130, 48] width 24 height 24
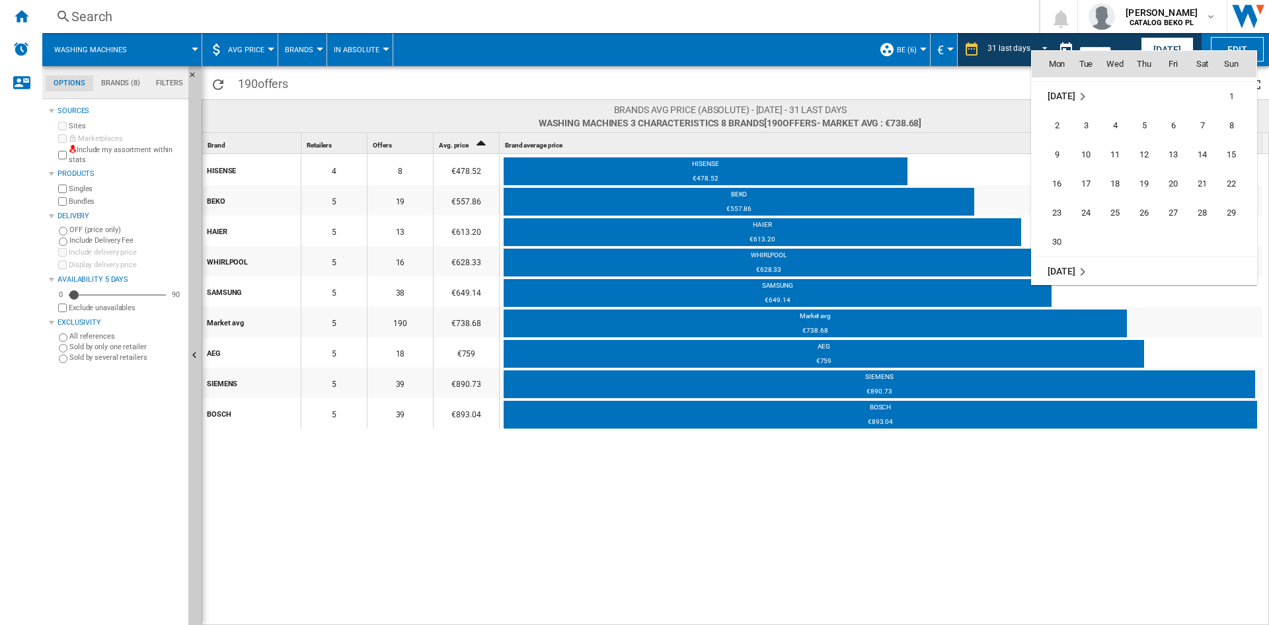
scroll to position [5803, 0]
click at [1052, 214] on span "30" at bounding box center [1057, 215] width 26 height 26
type input "**********"
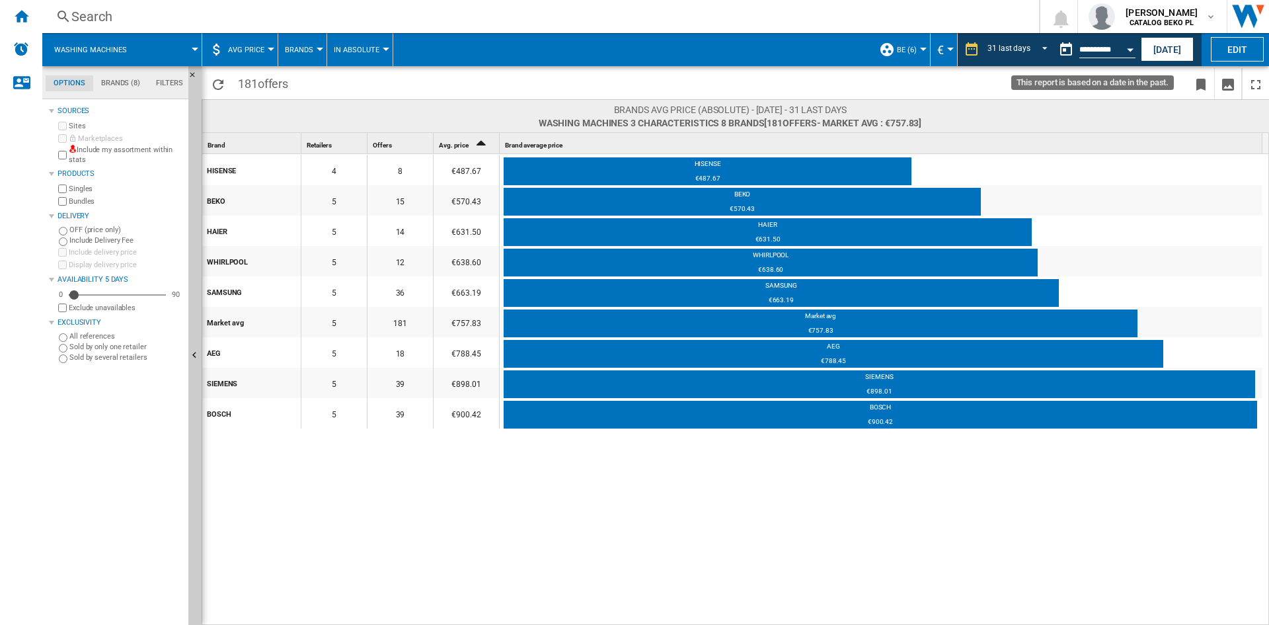
click at [1130, 55] on button "Open calendar" at bounding box center [1130, 48] width 24 height 24
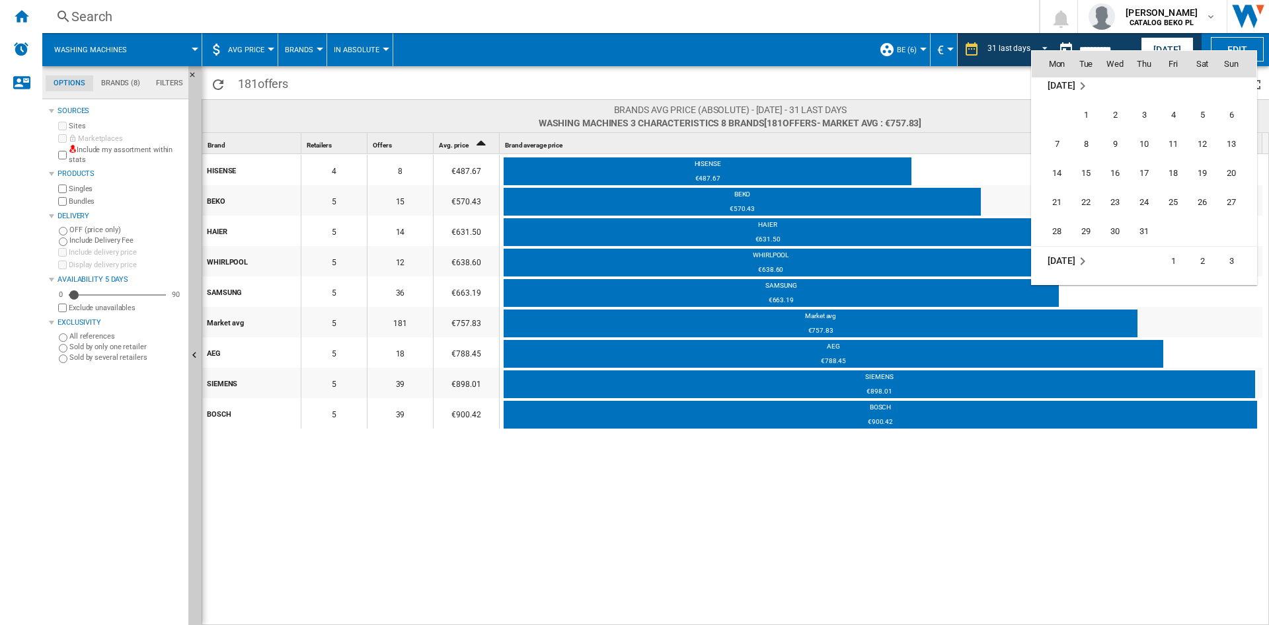
scroll to position [5978, 0]
click at [1145, 214] on span "31" at bounding box center [1144, 215] width 26 height 26
type input "**********"
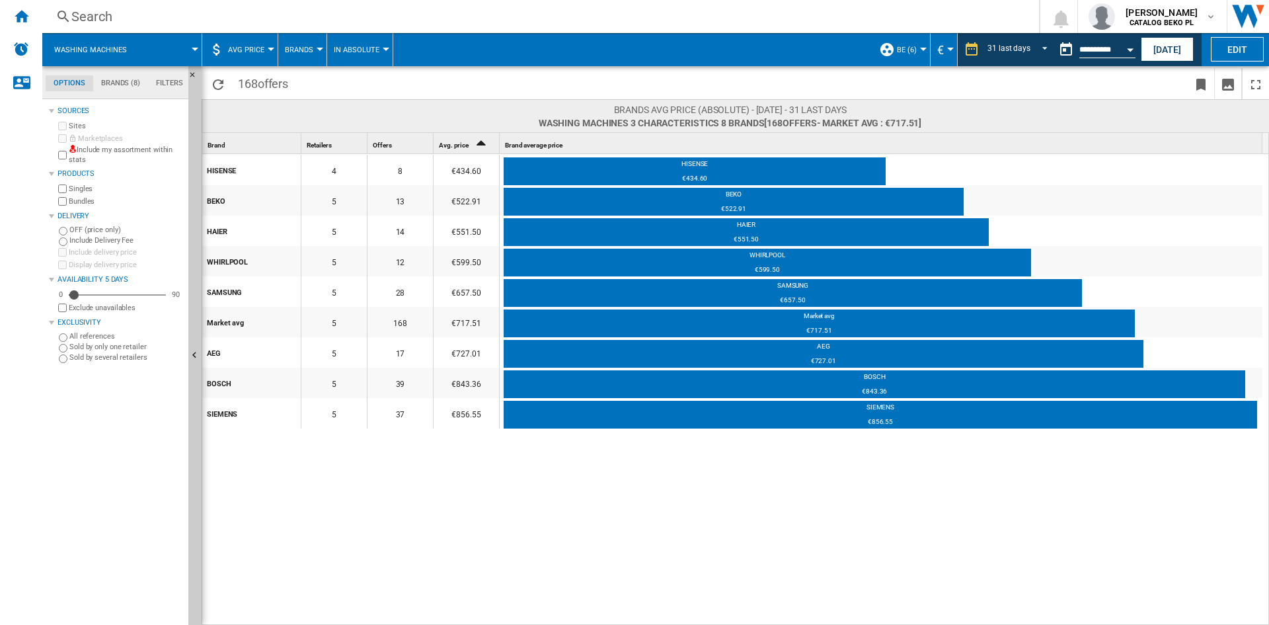
click at [1124, 45] on button "Open calendar" at bounding box center [1130, 48] width 24 height 24
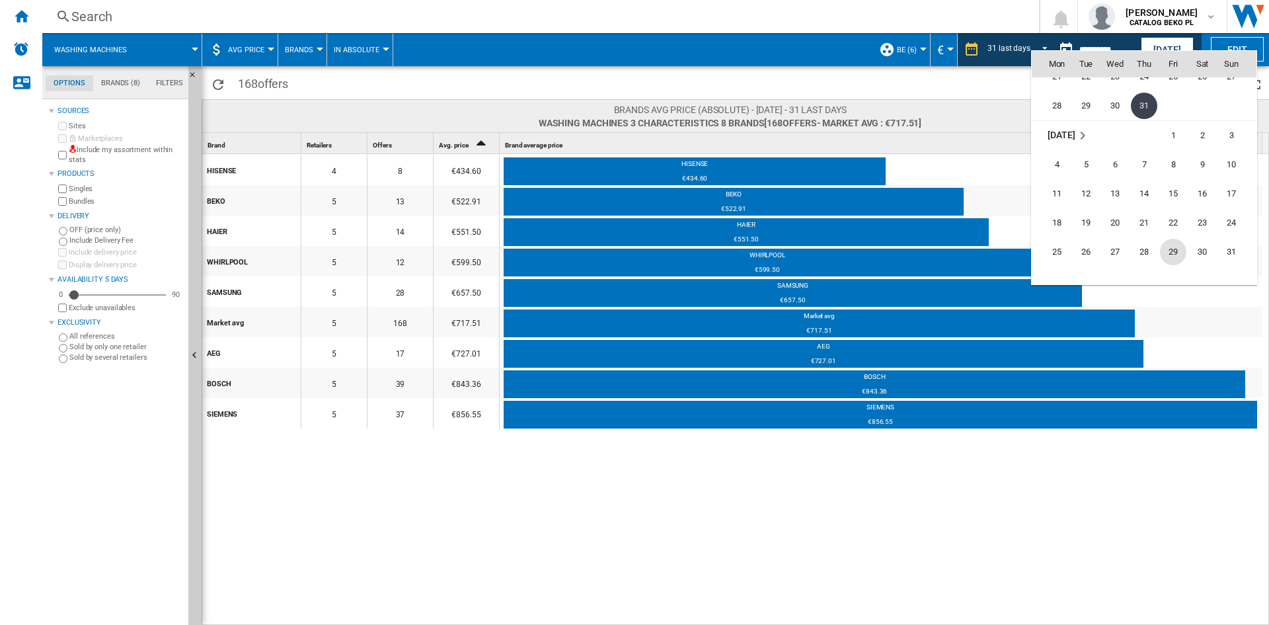
scroll to position [6154, 0]
click at [1232, 187] on span "31" at bounding box center [1231, 186] width 26 height 26
type input "**********"
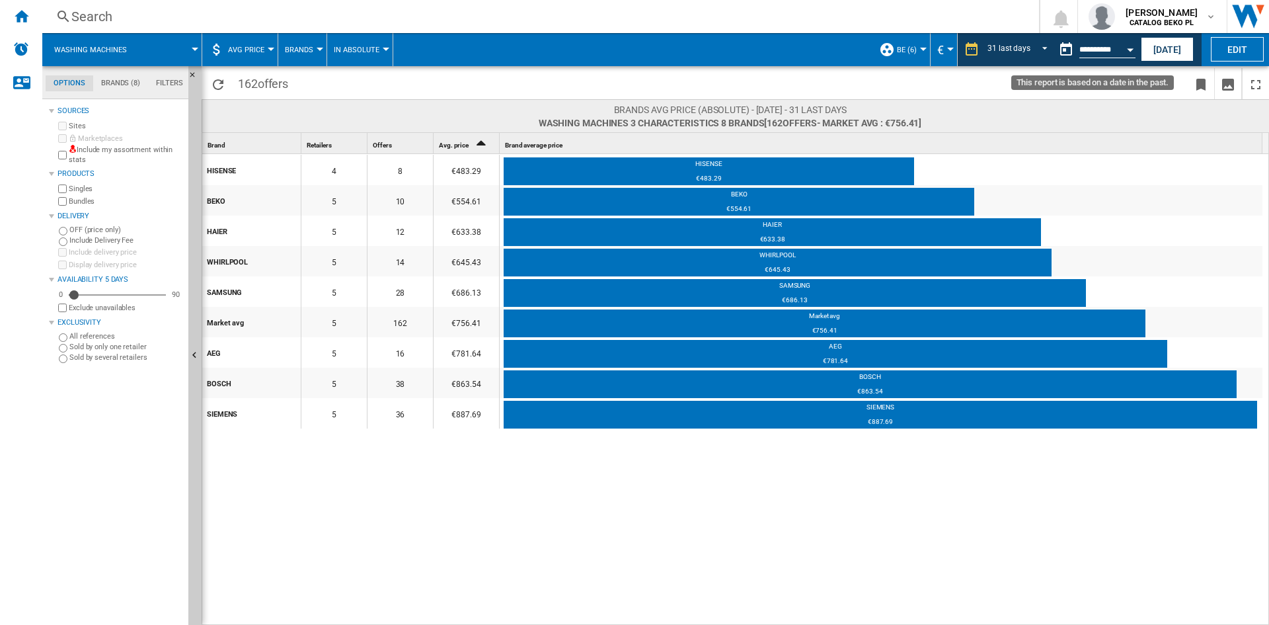
click at [1129, 47] on button "Open calendar" at bounding box center [1130, 48] width 24 height 24
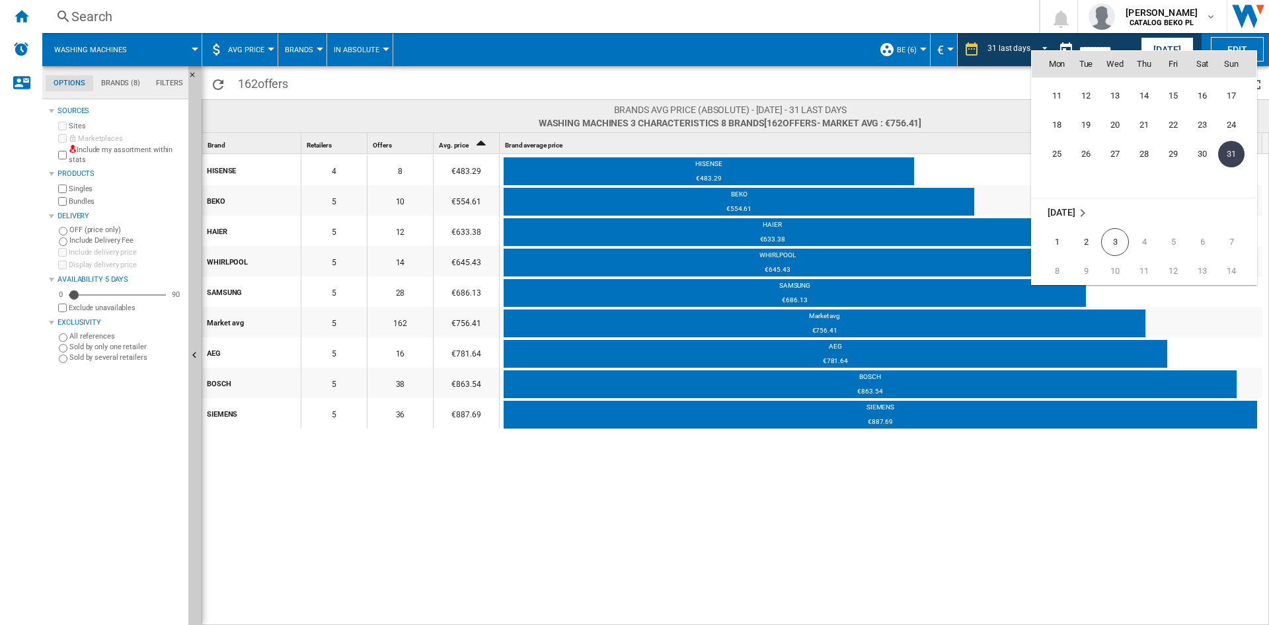
scroll to position [6263, 0]
click at [1119, 163] on span "3" at bounding box center [1115, 165] width 28 height 28
type input "**********"
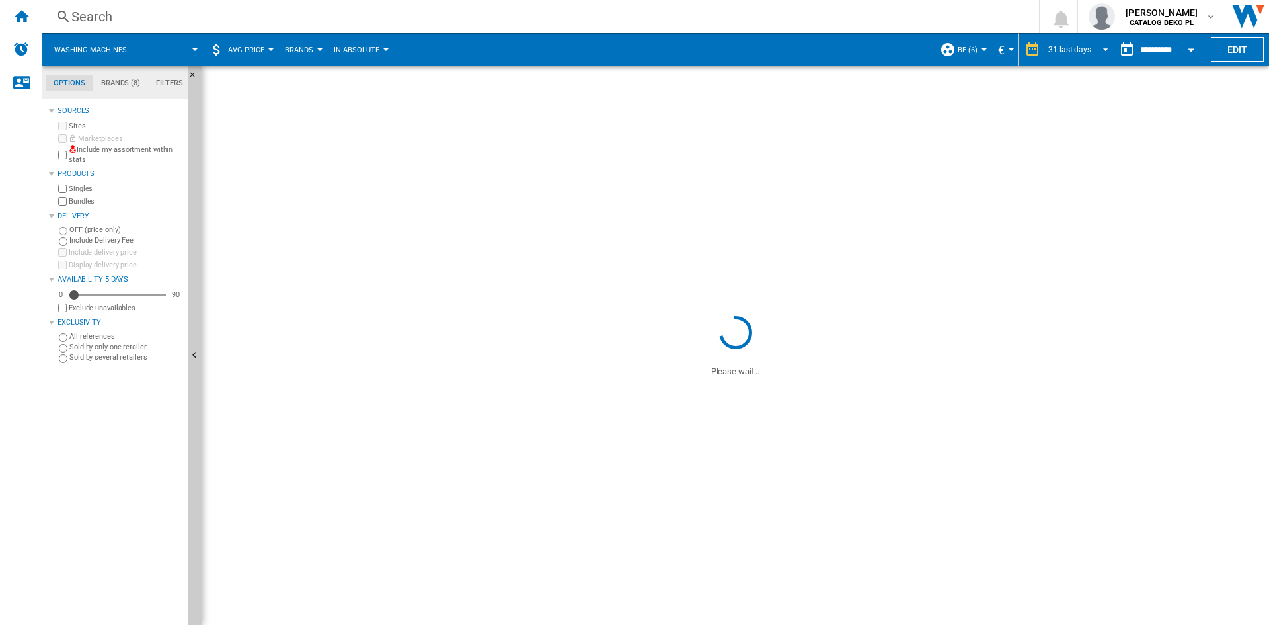
click at [1100, 46] on span "REPORTS.WIZARD.STEPS.REPORT.STEPS.REPORT_OPTIONS.PERIOD: 31 last days" at bounding box center [1102, 48] width 16 height 12
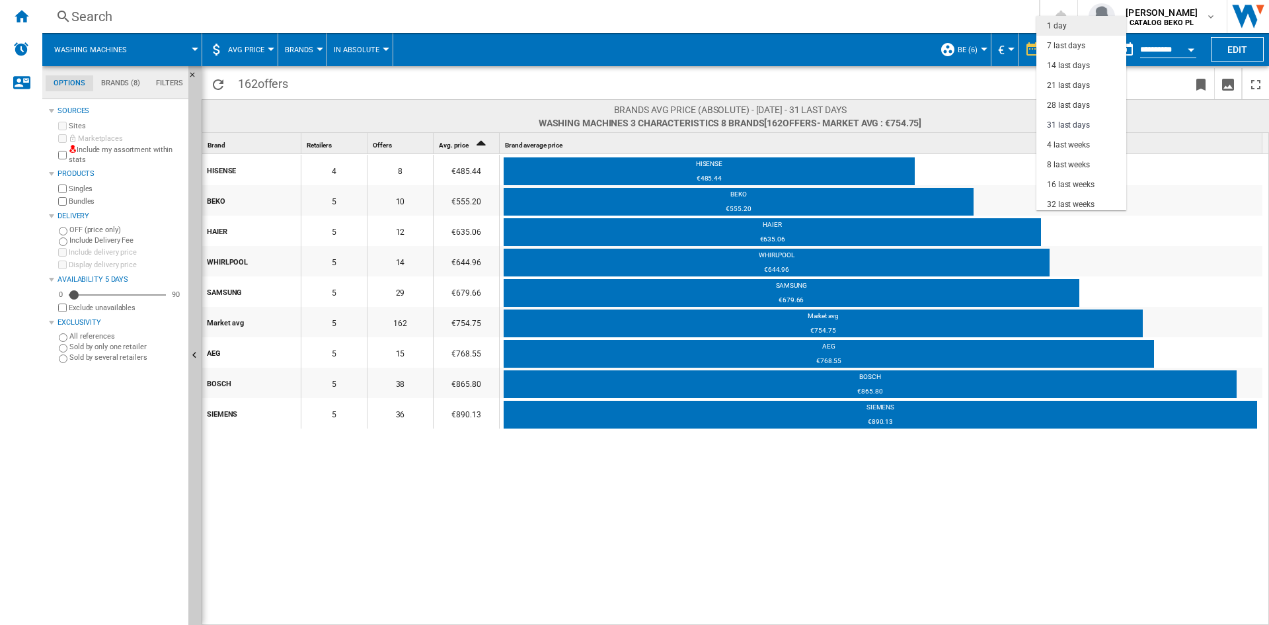
click at [1074, 31] on md-option "1 day" at bounding box center [1081, 26] width 90 height 20
